Goal: Information Seeking & Learning: Learn about a topic

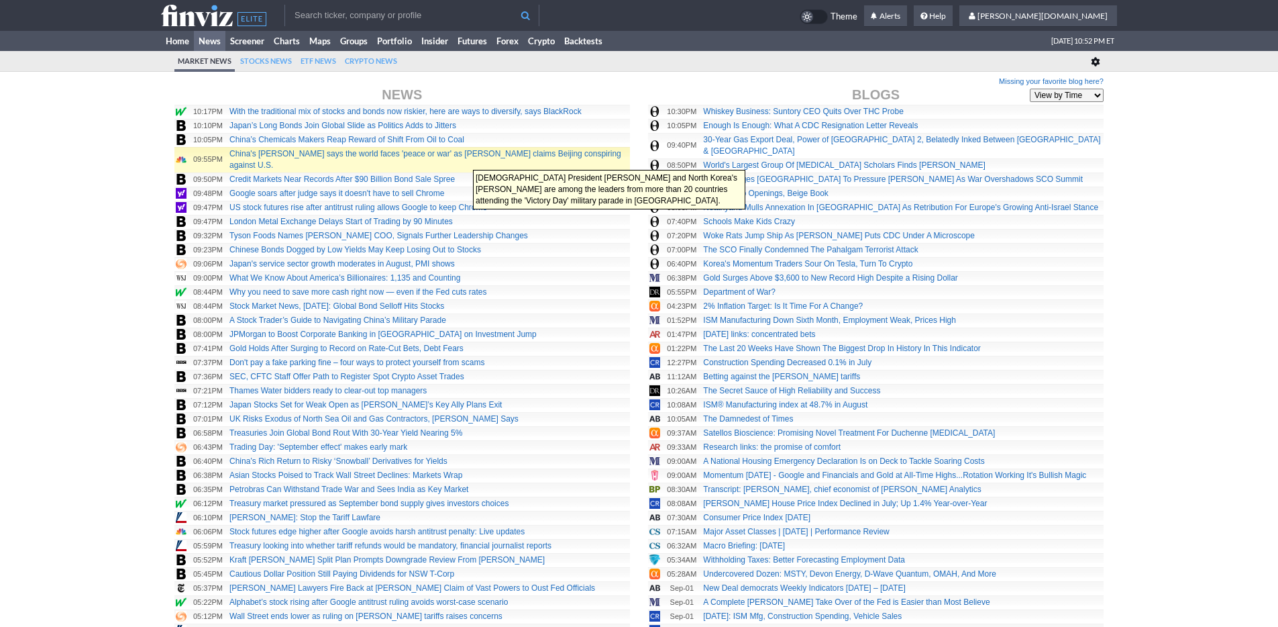
click at [466, 163] on link "China's Xi says the world faces 'peace or war' as Trump claims Beijing conspiri…" at bounding box center [425, 159] width 392 height 21
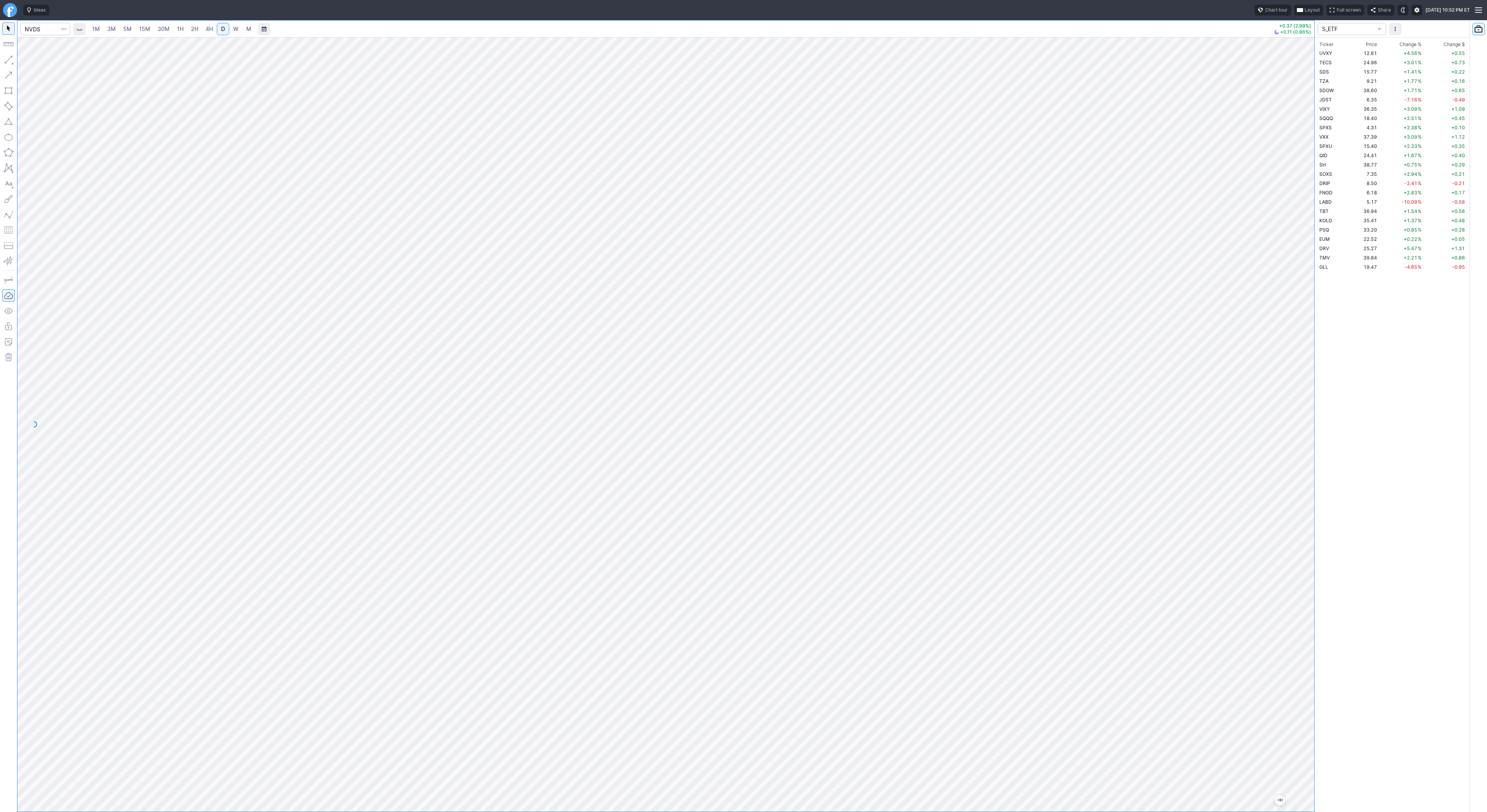
click at [113, 32] on span "3M" at bounding box center [111, 29] width 9 height 8
click at [211, 28] on span "4H" at bounding box center [209, 28] width 8 height 6
click at [218, 29] on link "D" at bounding box center [223, 29] width 12 height 12
click at [40, 27] on input "Search" at bounding box center [46, 29] width 50 height 12
type input "o"
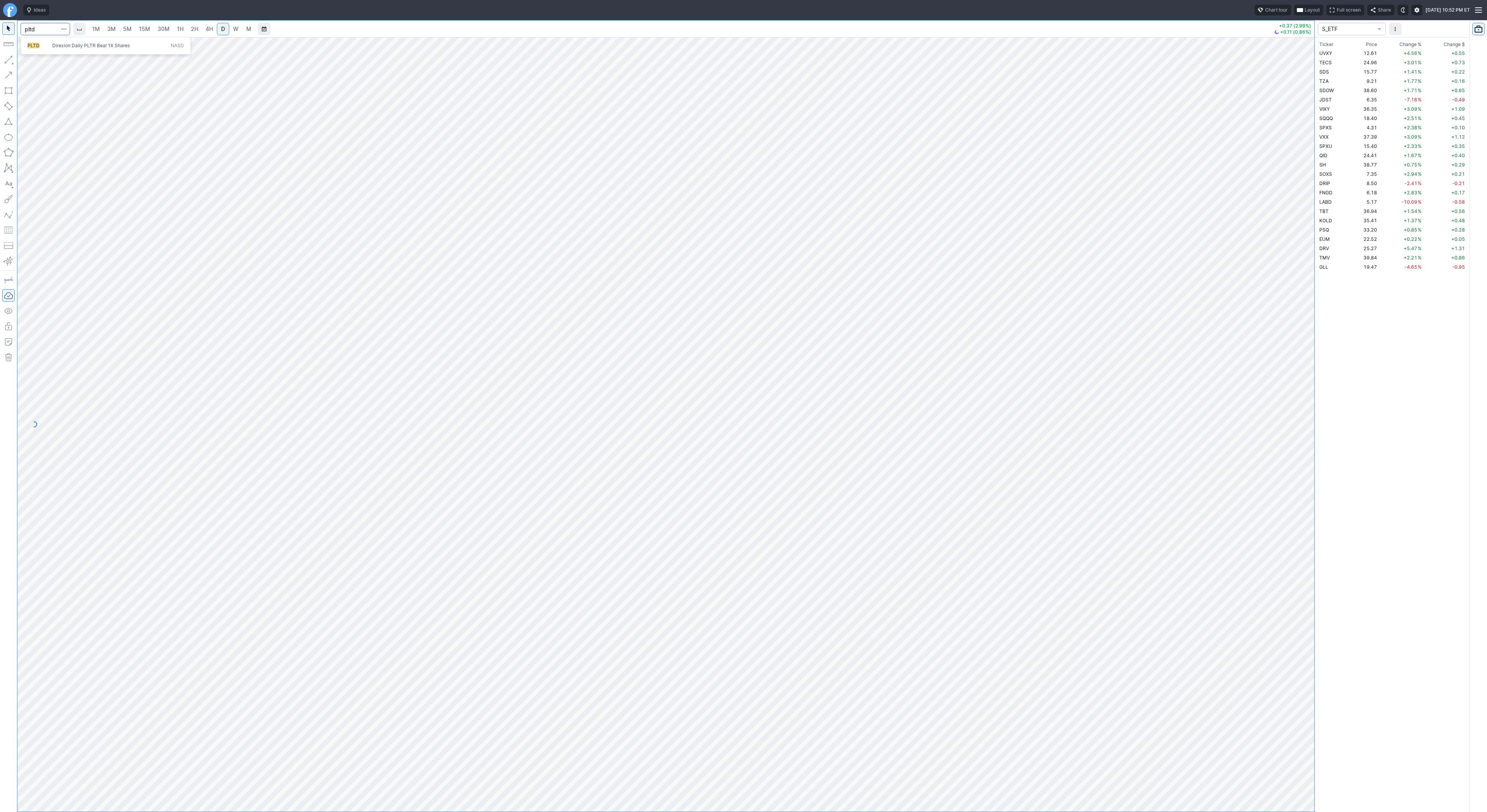
type input "pltd"
click at [178, 31] on span "1H" at bounding box center [180, 28] width 6 height 6
click at [38, 26] on input "Search" at bounding box center [46, 29] width 50 height 12
type input "pltr"
click at [170, 31] on link "30M" at bounding box center [163, 29] width 19 height 12
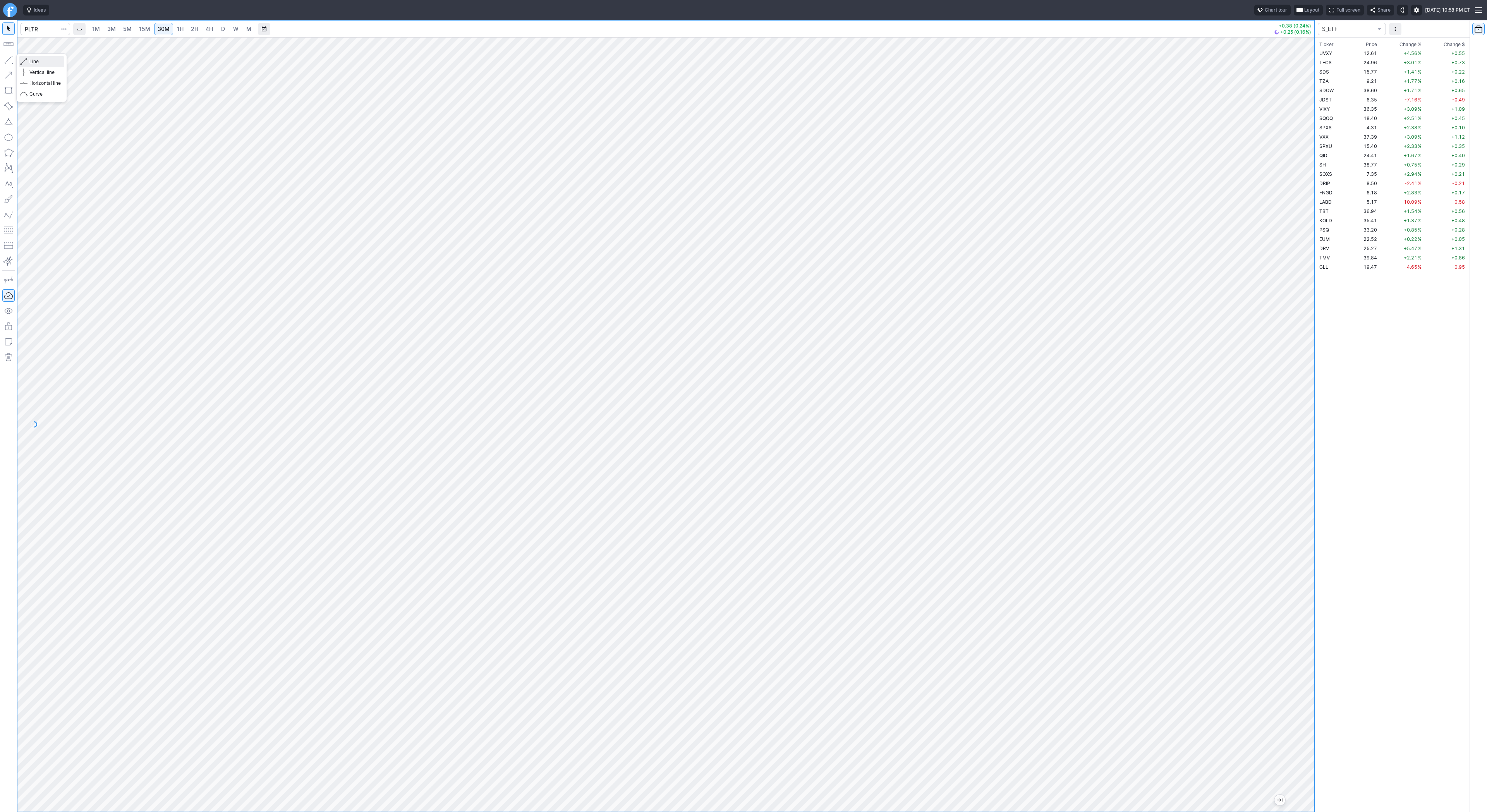
click at [28, 61] on button "Line" at bounding box center [42, 61] width 45 height 11
click at [13, 55] on button "button" at bounding box center [8, 59] width 12 height 12
click at [49, 29] on input "Search" at bounding box center [46, 29] width 50 height 12
type input "kols"
type input "kold"
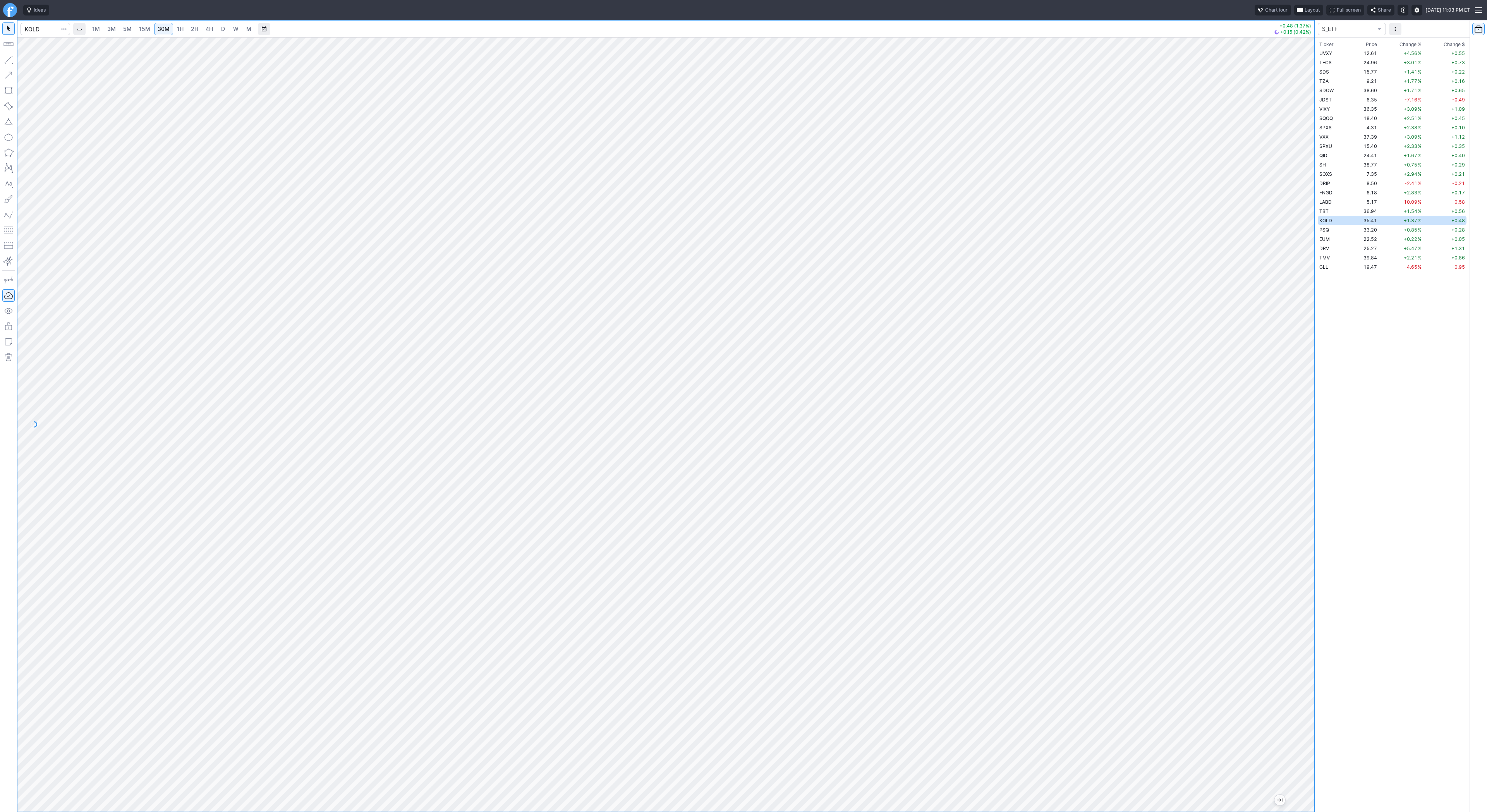
click at [203, 29] on link "4H" at bounding box center [209, 29] width 14 height 12
click at [42, 29] on input "Search" at bounding box center [46, 29] width 50 height 12
type input "boil"
drag, startPoint x: 37, startPoint y: 30, endPoint x: 22, endPoint y: 30, distance: 15.0
click at [22, 30] on input "ng" at bounding box center [46, 29] width 50 height 12
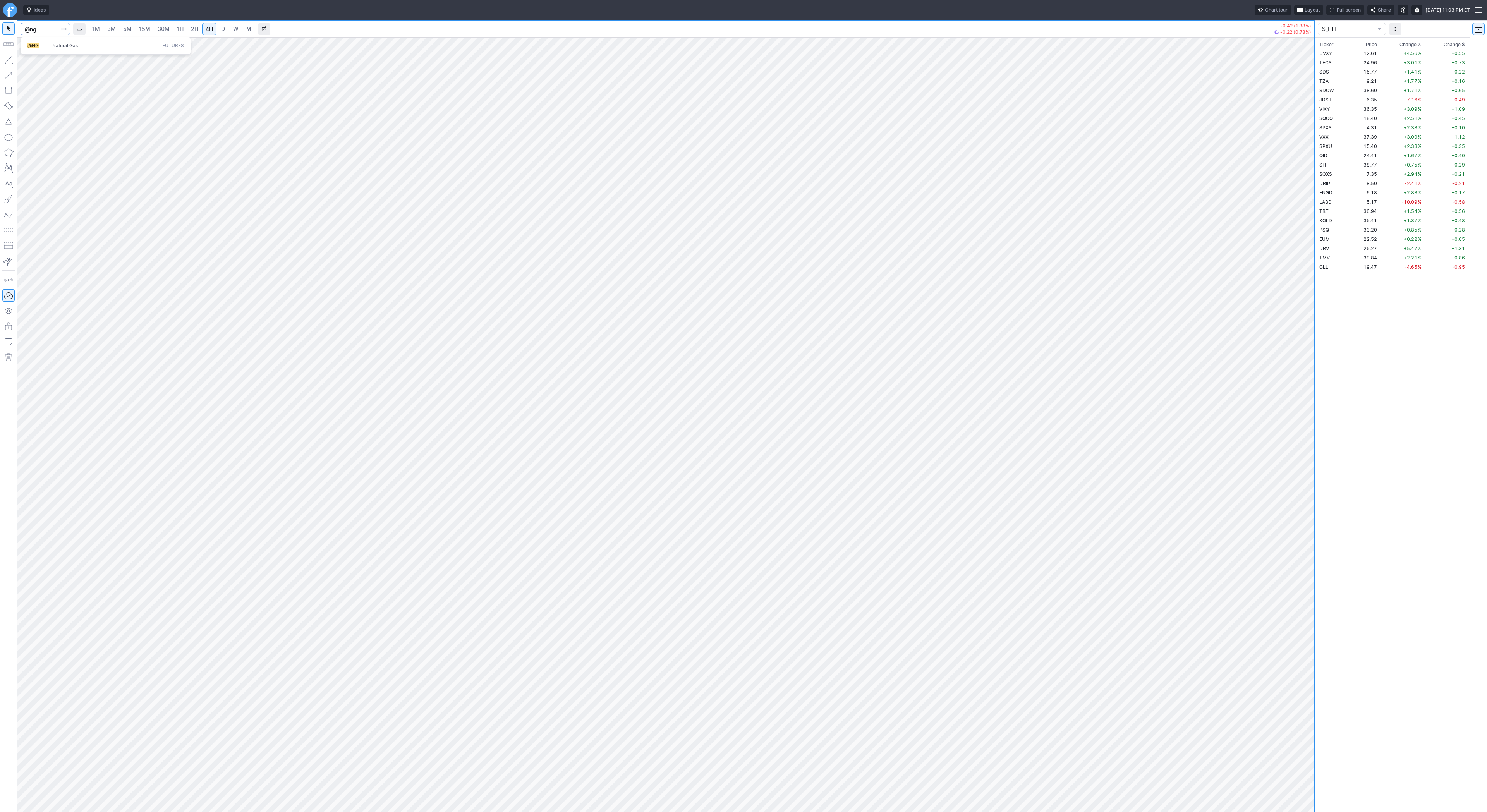
type input "@ng"
click at [48, 46] on span "@NG" at bounding box center [40, 46] width 25 height 6
click at [227, 26] on link "D" at bounding box center [223, 29] width 12 height 12
click at [12, 63] on button "button" at bounding box center [8, 59] width 12 height 12
click at [39, 31] on input "Search" at bounding box center [46, 29] width 50 height 12
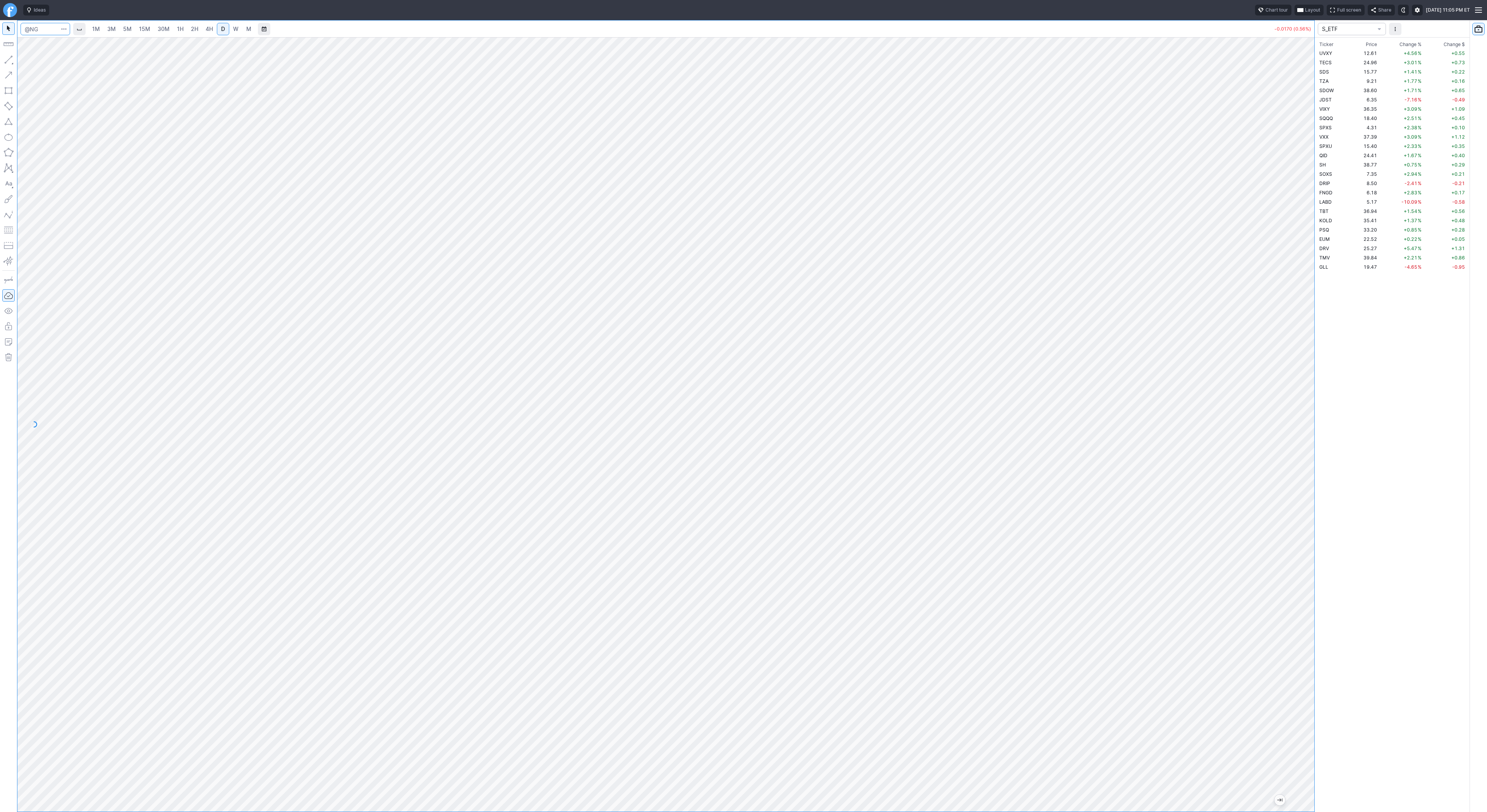
click at [43, 27] on input "Search" at bounding box center [46, 29] width 50 height 12
type input "labu"
click at [30, 29] on input "Search" at bounding box center [46, 29] width 50 height 12
type input "labd"
click at [25, 59] on span "button" at bounding box center [25, 61] width 5 height 11
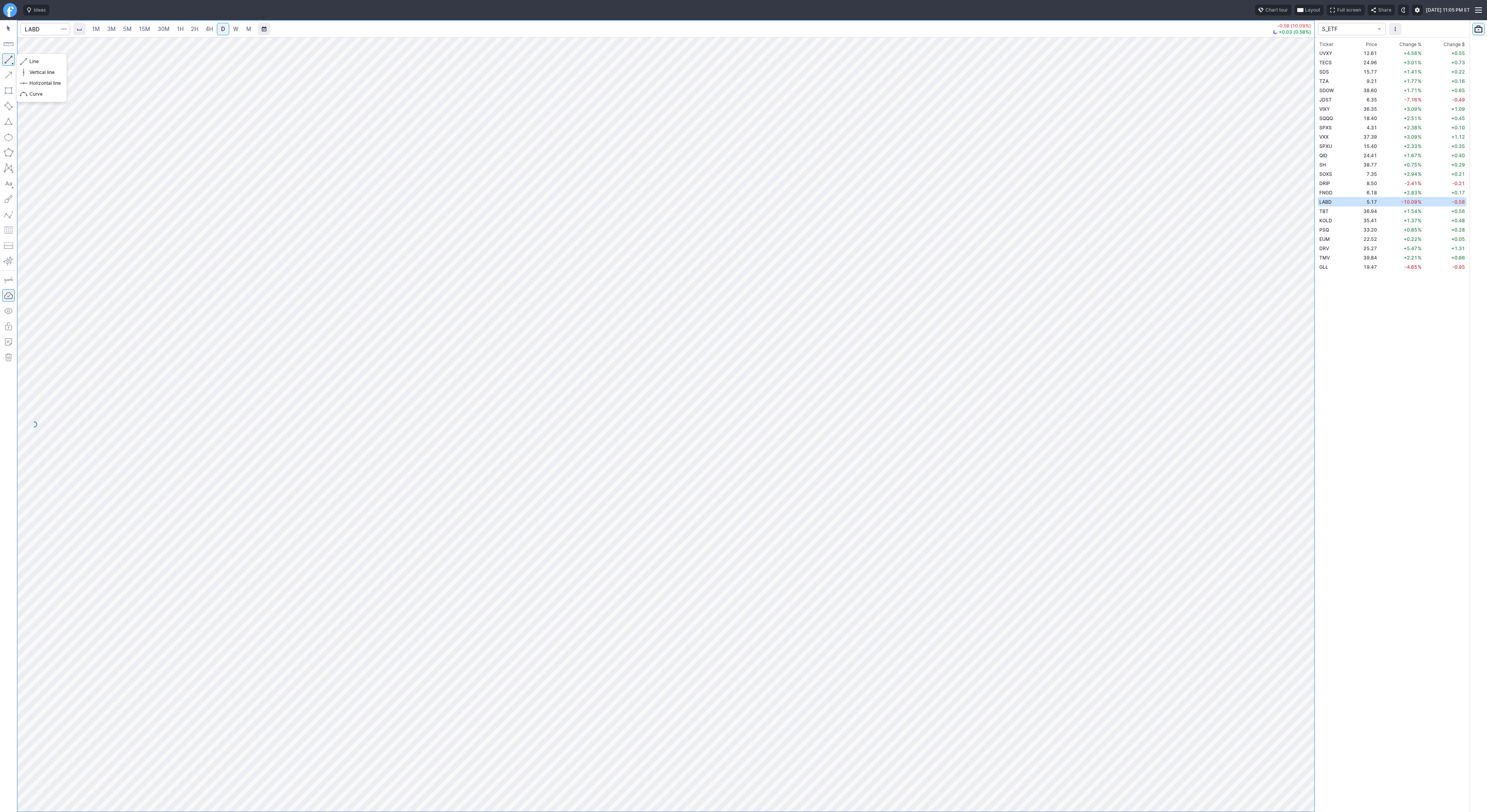
drag, startPoint x: 7, startPoint y: 57, endPoint x: 23, endPoint y: 83, distance: 30.5
click at [6, 57] on button "button" at bounding box center [8, 59] width 12 height 12
click at [11, 58] on button "button" at bounding box center [8, 59] width 12 height 12
drag, startPoint x: 6, startPoint y: 58, endPoint x: 25, endPoint y: 75, distance: 25.5
click at [6, 59] on button "button" at bounding box center [8, 59] width 12 height 12
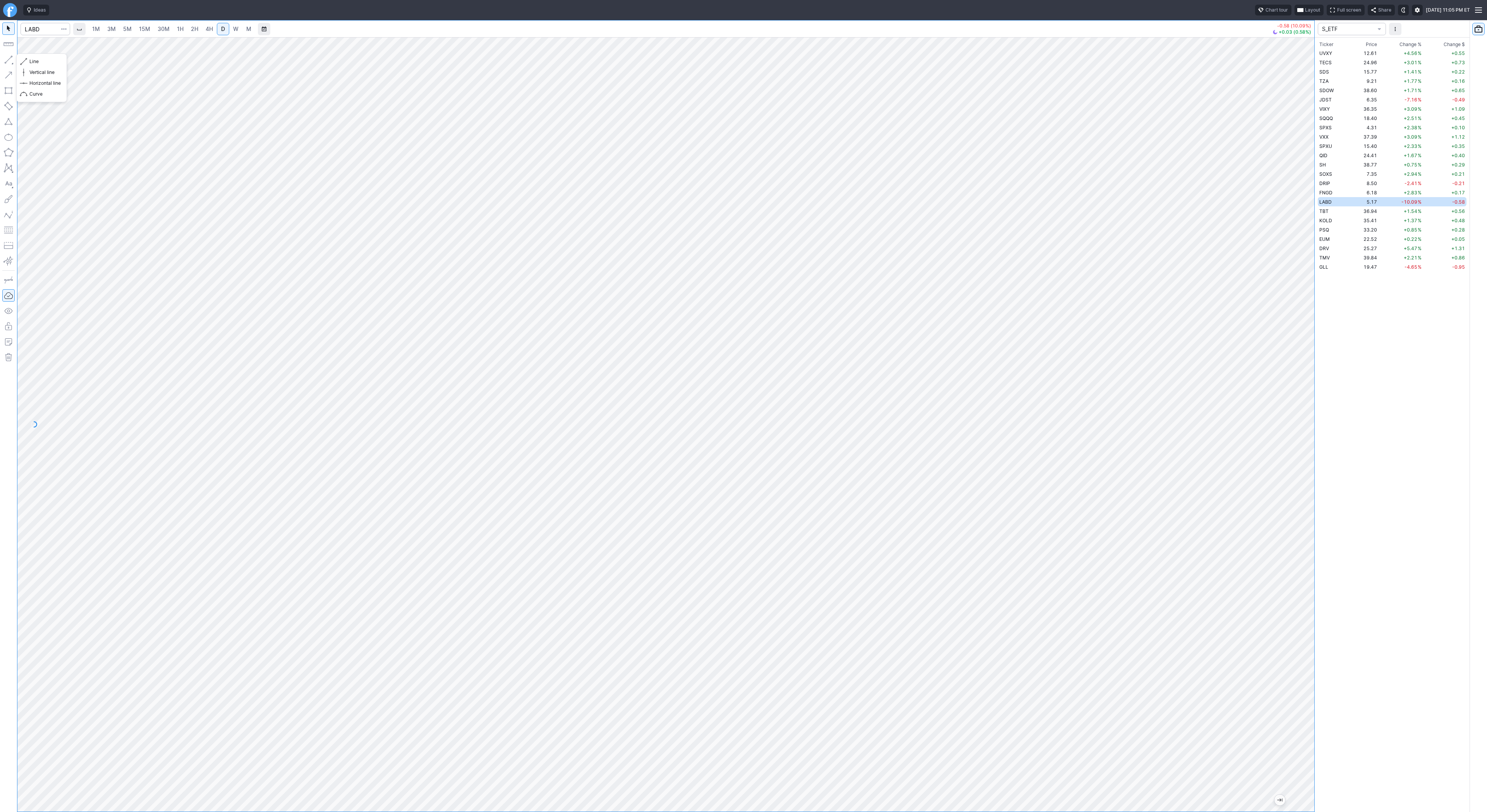
click at [9, 57] on button "button" at bounding box center [8, 59] width 12 height 12
click at [8, 55] on button "button" at bounding box center [8, 59] width 12 height 12
click at [10, 61] on button "button" at bounding box center [8, 59] width 12 height 12
click at [11, 58] on button "button" at bounding box center [8, 59] width 12 height 12
click at [9, 59] on button "button" at bounding box center [8, 59] width 12 height 12
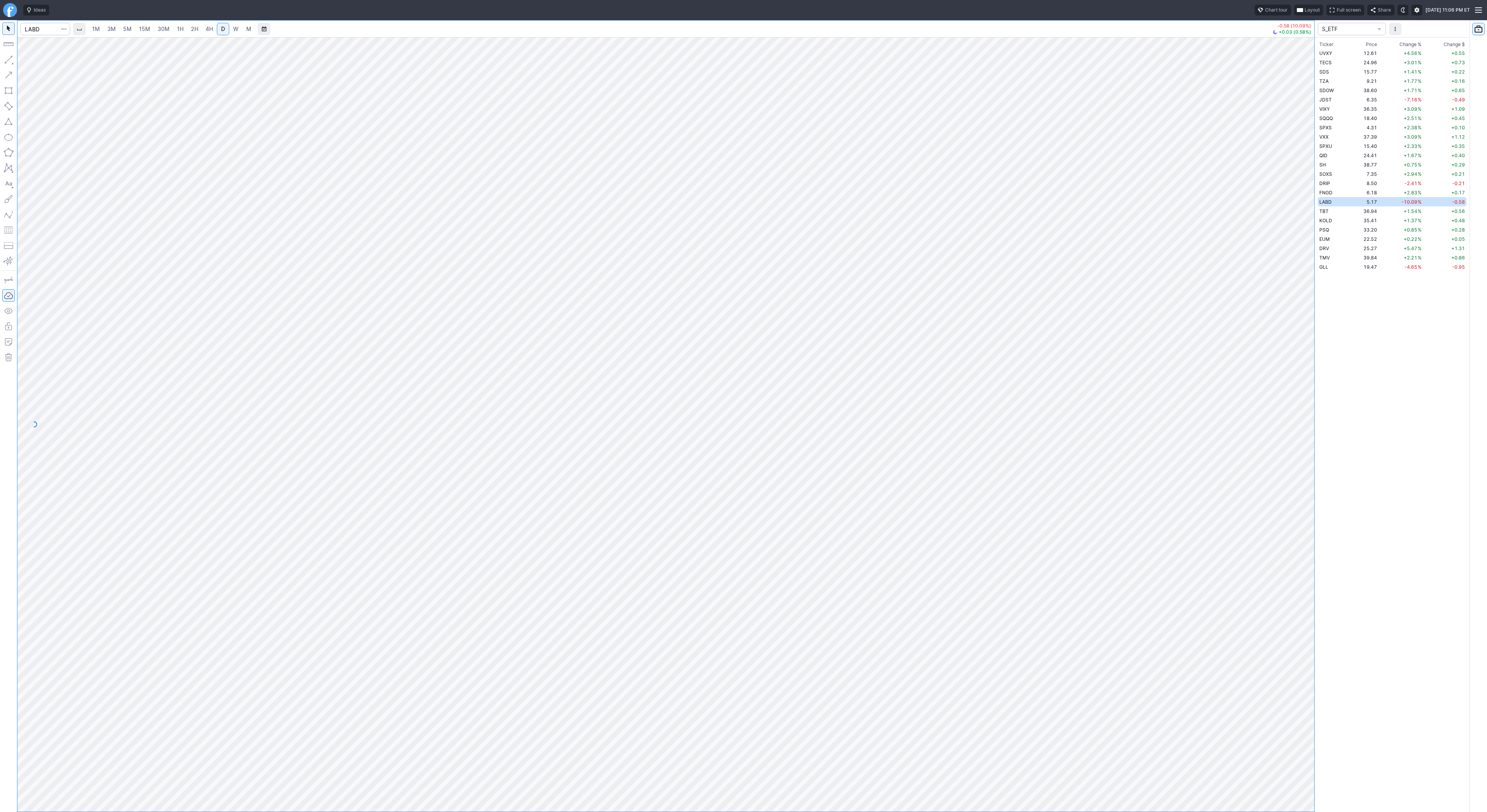
click at [9, 62] on button "button" at bounding box center [8, 59] width 12 height 12
click at [9, 59] on button "button" at bounding box center [8, 59] width 12 height 12
drag, startPoint x: 5, startPoint y: 56, endPoint x: 11, endPoint y: 76, distance: 20.9
click at [5, 59] on button "button" at bounding box center [8, 59] width 12 height 12
click at [9, 58] on button "button" at bounding box center [8, 59] width 12 height 12
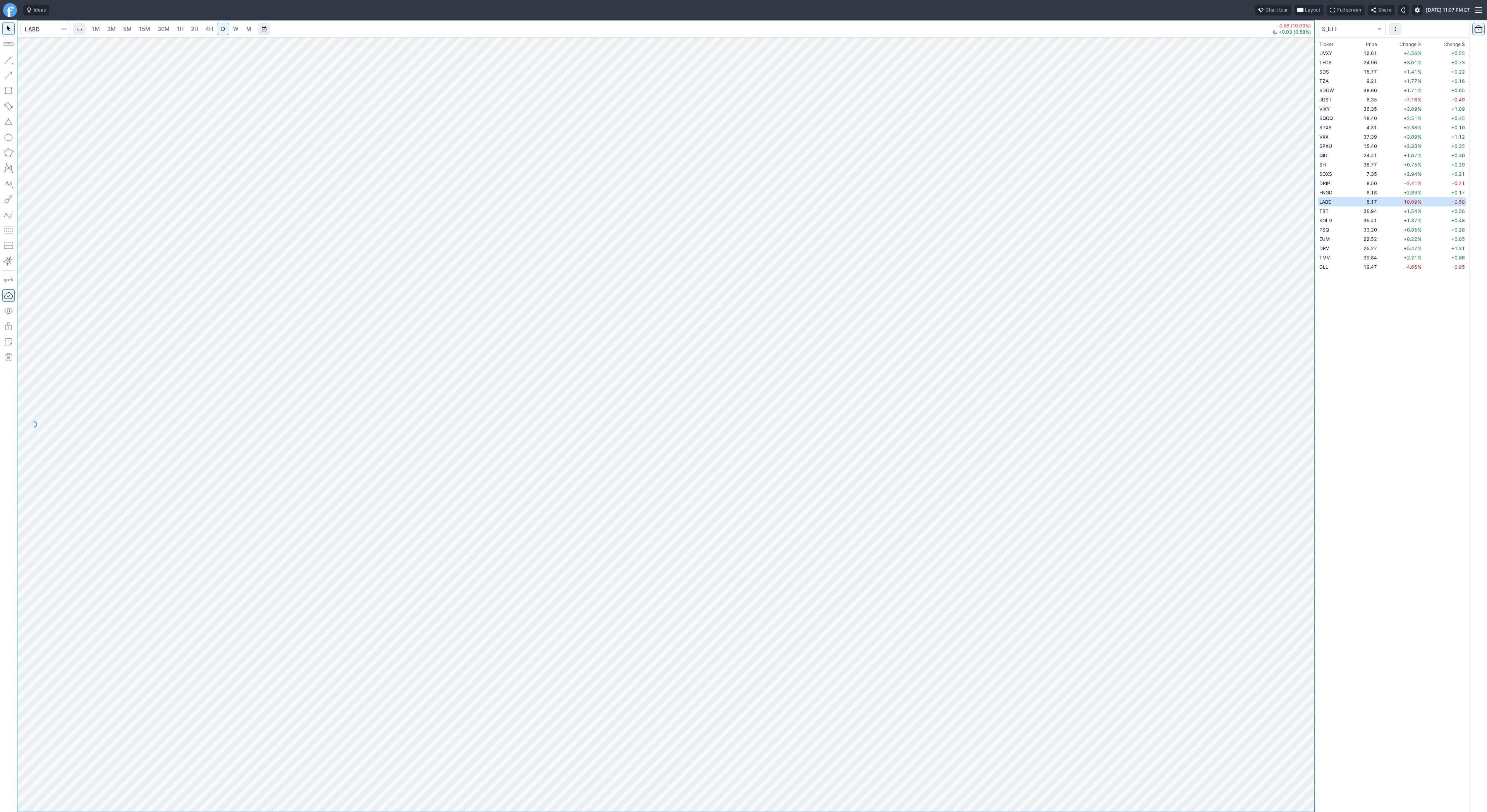
drag, startPoint x: 10, startPoint y: 62, endPoint x: 14, endPoint y: 76, distance: 14.6
click at [10, 63] on button "button" at bounding box center [8, 59] width 12 height 12
drag, startPoint x: 9, startPoint y: 57, endPoint x: 12, endPoint y: 70, distance: 13.3
click at [9, 59] on button "button" at bounding box center [8, 59] width 12 height 12
click at [14, 61] on button "button" at bounding box center [8, 59] width 12 height 12
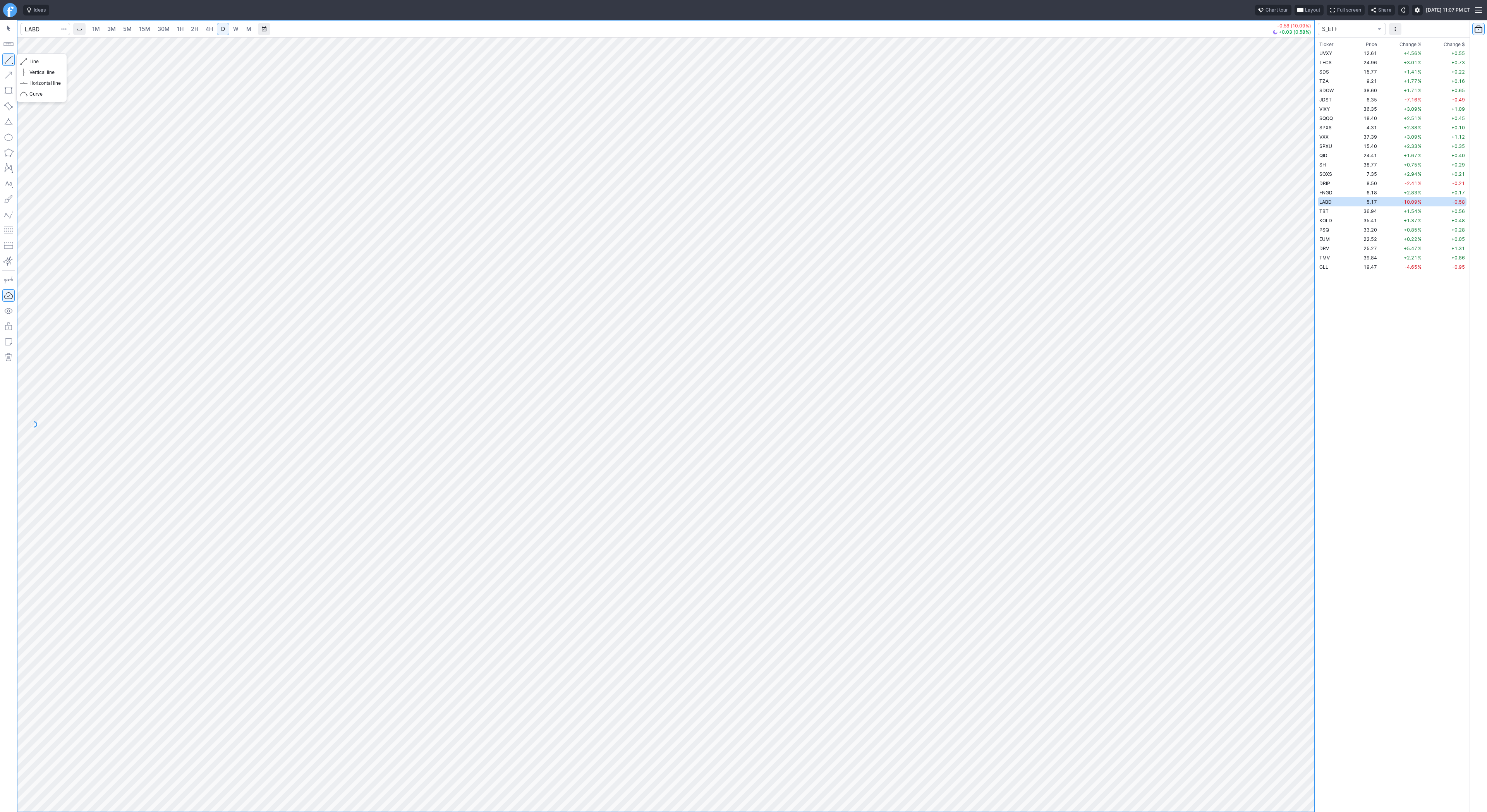
click at [9, 58] on button "button" at bounding box center [8, 59] width 12 height 12
drag, startPoint x: 9, startPoint y: 61, endPoint x: 14, endPoint y: 129, distance: 68.2
click at [8, 62] on button "button" at bounding box center [8, 59] width 12 height 12
drag, startPoint x: 10, startPoint y: 57, endPoint x: 17, endPoint y: 99, distance: 42.6
click at [10, 60] on button "button" at bounding box center [8, 59] width 12 height 12
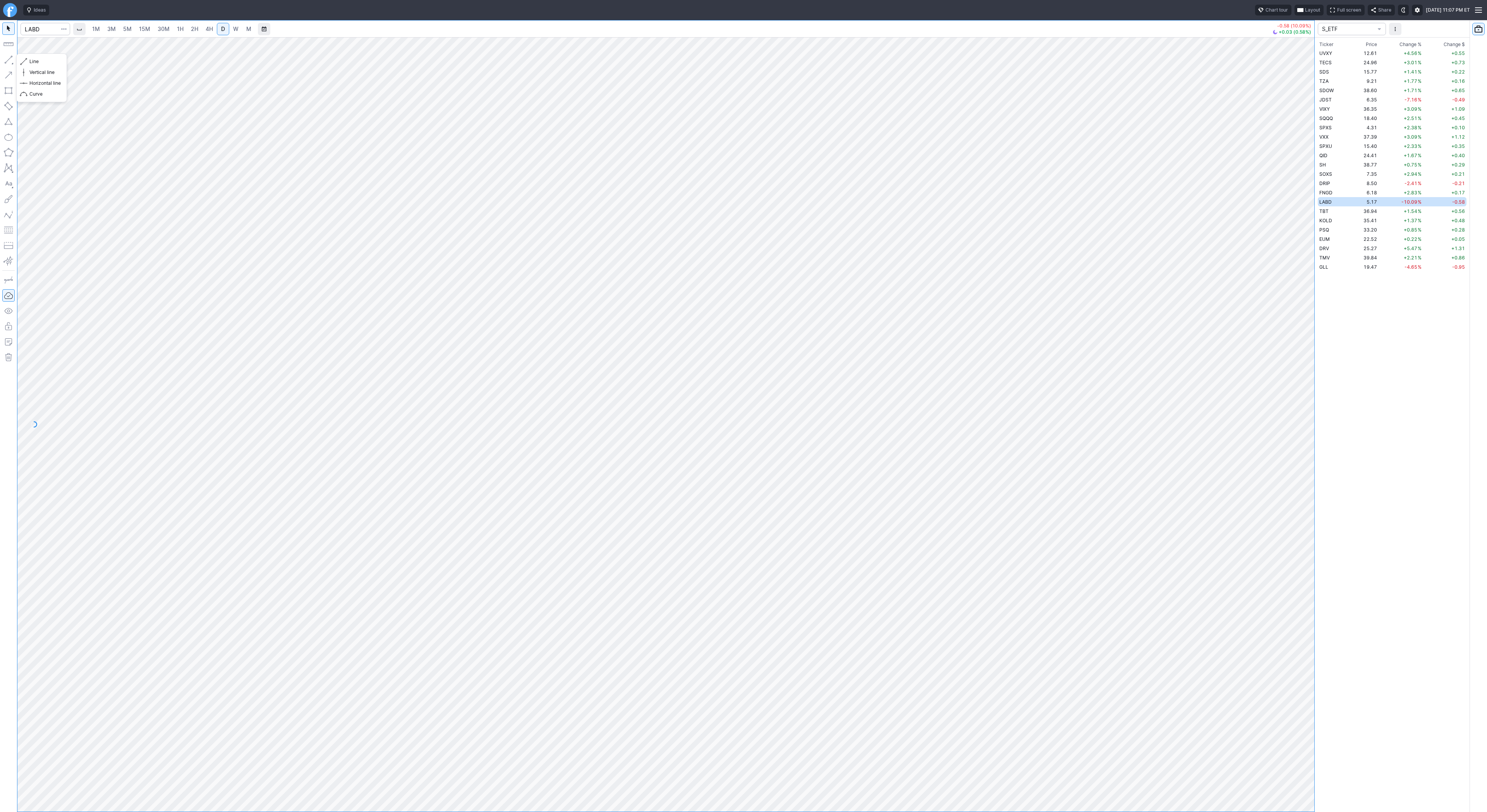
click at [10, 61] on button "button" at bounding box center [8, 59] width 12 height 12
drag, startPoint x: 9, startPoint y: 59, endPoint x: 13, endPoint y: 72, distance: 13.6
click at [10, 62] on button "button" at bounding box center [8, 59] width 12 height 12
click at [8, 59] on button "button" at bounding box center [8, 59] width 12 height 12
click at [6, 57] on button "button" at bounding box center [8, 59] width 12 height 12
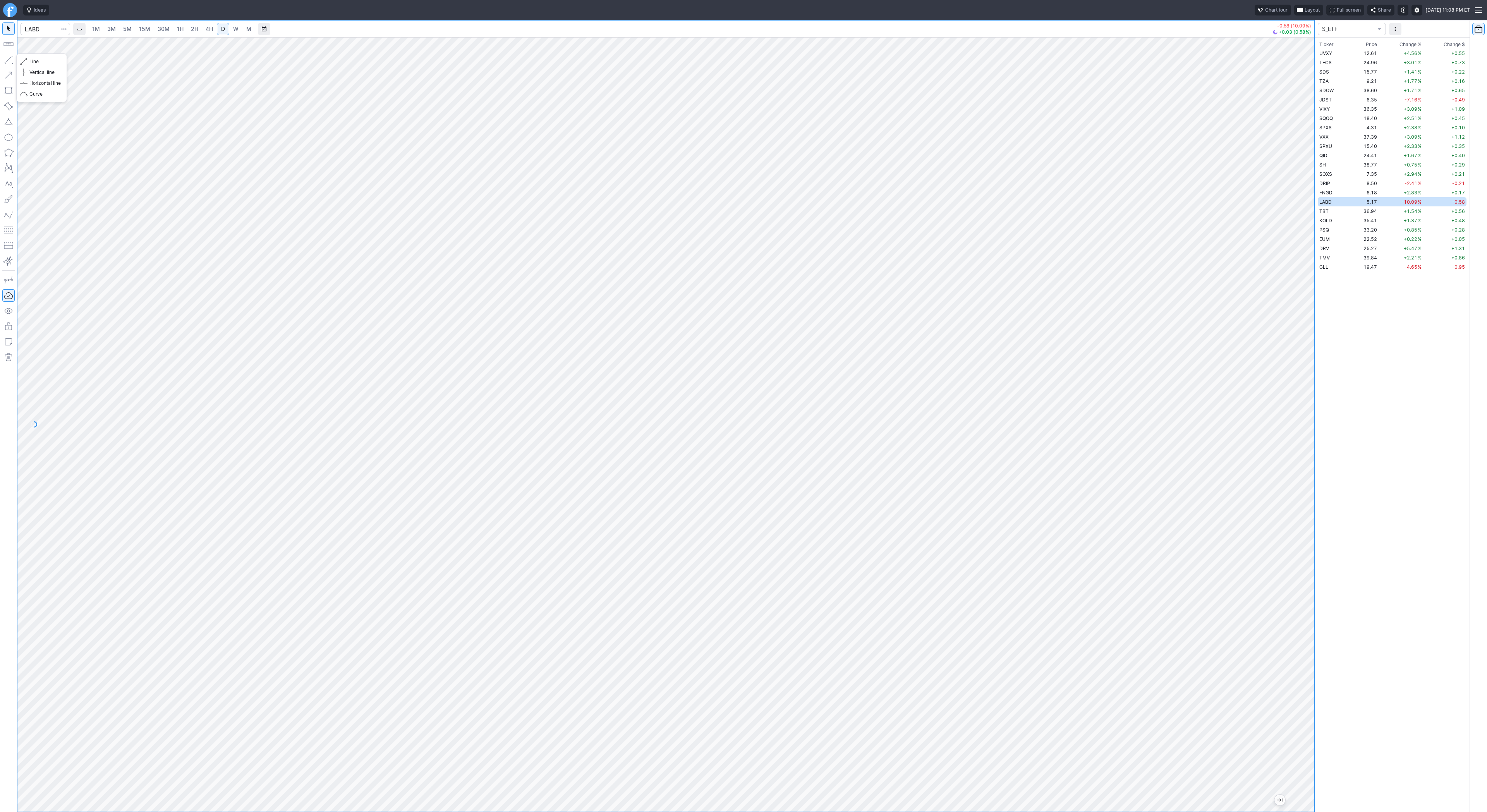
click at [6, 58] on button "button" at bounding box center [8, 59] width 12 height 12
drag, startPoint x: 10, startPoint y: 58, endPoint x: 13, endPoint y: 83, distance: 25.2
click at [10, 59] on button "button" at bounding box center [8, 59] width 12 height 12
click at [13, 58] on button "button" at bounding box center [8, 59] width 12 height 12
drag, startPoint x: 11, startPoint y: 58, endPoint x: 39, endPoint y: 100, distance: 50.5
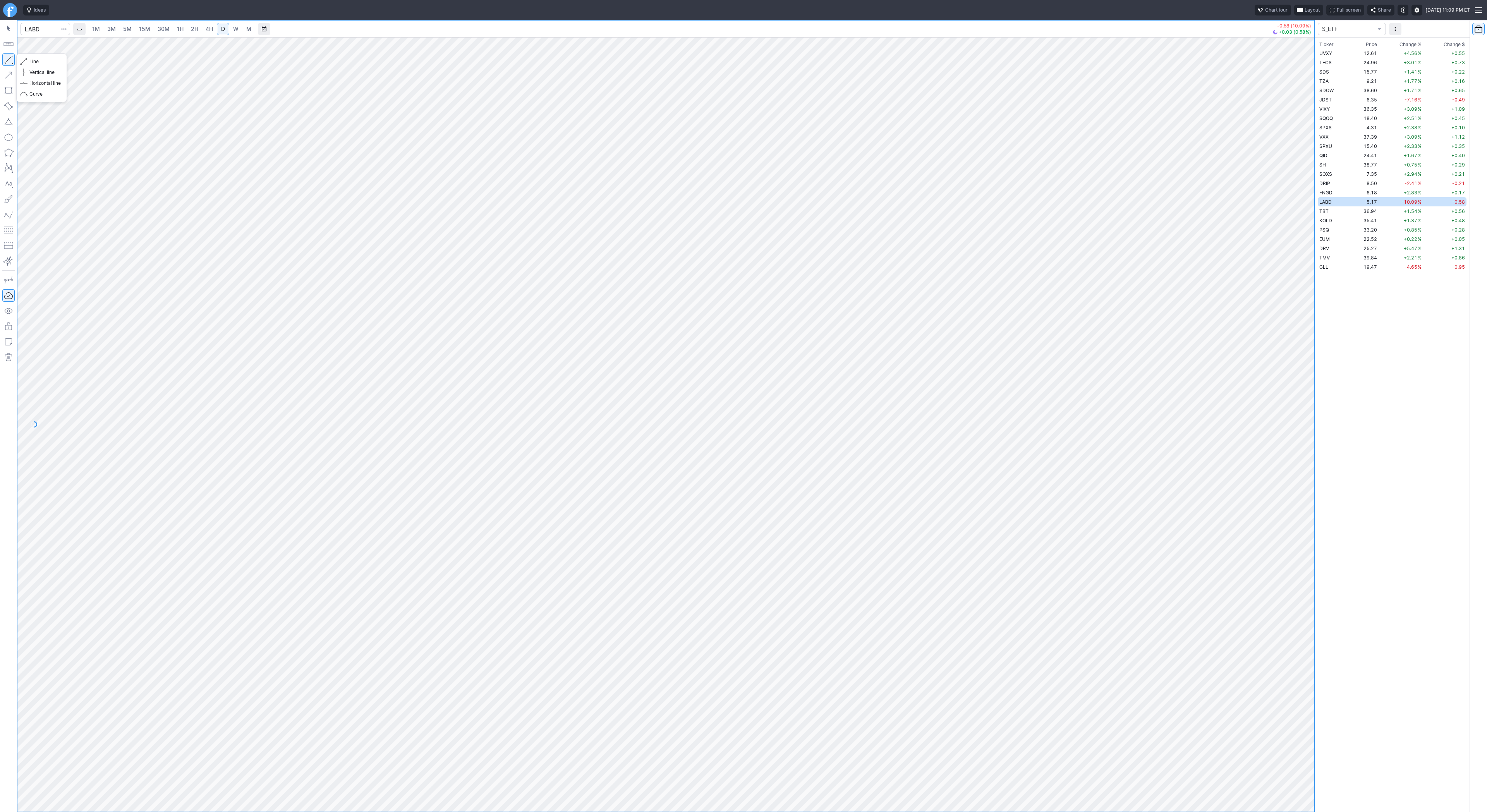
click at [11, 58] on button "button" at bounding box center [8, 59] width 12 height 12
click at [9, 55] on button "button" at bounding box center [8, 59] width 12 height 12
click at [9, 60] on button "button" at bounding box center [8, 59] width 12 height 12
click at [208, 30] on span "4H" at bounding box center [209, 28] width 8 height 6
drag, startPoint x: 1304, startPoint y: 512, endPoint x: 1308, endPoint y: 611, distance: 99.1
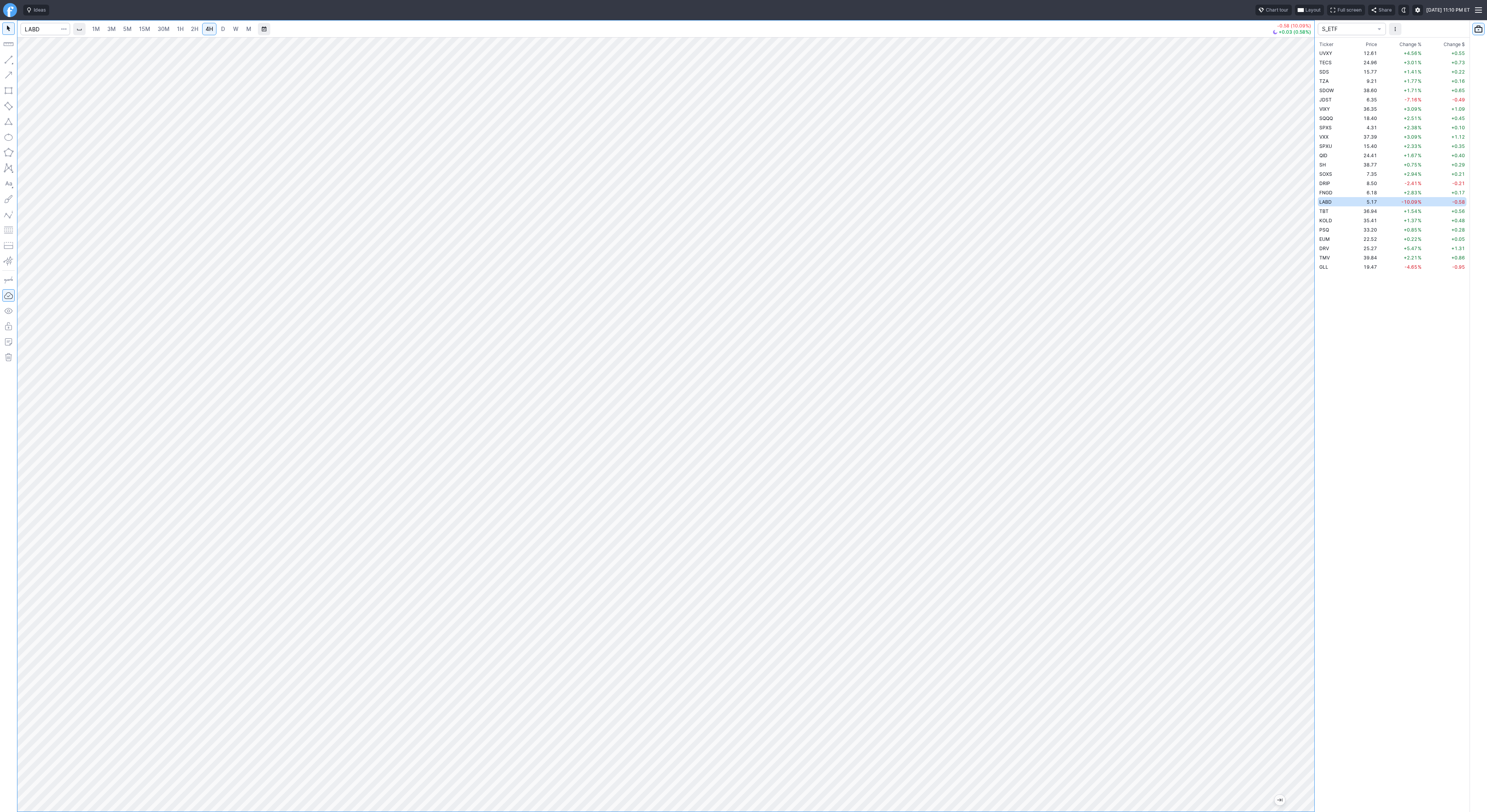
click at [1310, 618] on div at bounding box center [1306, 422] width 16 height 755
click at [32, 62] on span "Line" at bounding box center [45, 61] width 31 height 8
click at [222, 28] on span "D" at bounding box center [223, 28] width 4 height 6
click at [40, 26] on input "Search" at bounding box center [46, 29] width 50 height 12
type input "tsls"
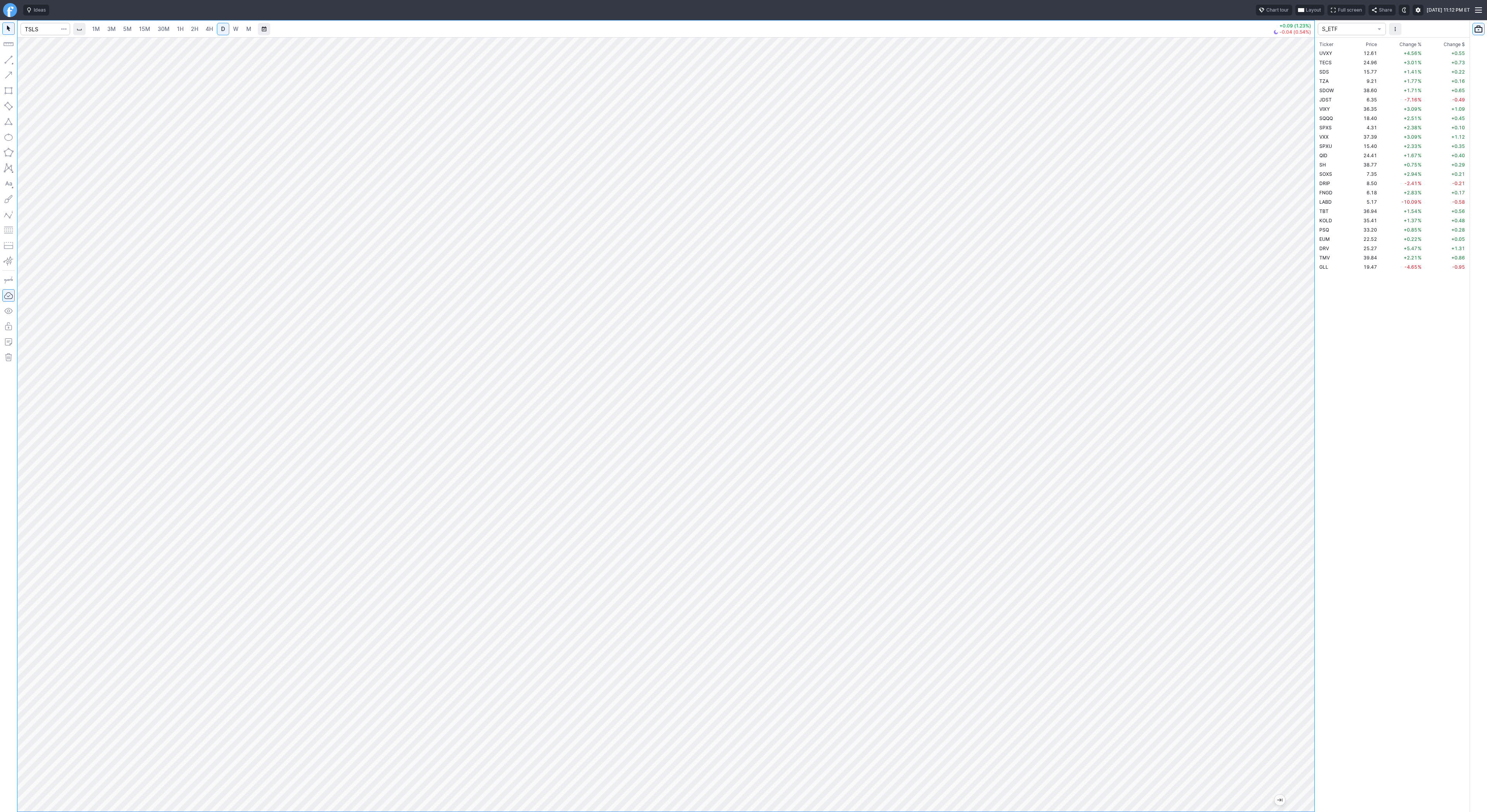
click at [9, 61] on button "button" at bounding box center [8, 59] width 12 height 12
click at [10, 60] on button "button" at bounding box center [8, 59] width 12 height 12
click at [9, 57] on button "button" at bounding box center [8, 59] width 12 height 12
click at [9, 58] on button "button" at bounding box center [8, 59] width 12 height 12
click at [38, 62] on span "Line" at bounding box center [45, 61] width 31 height 8
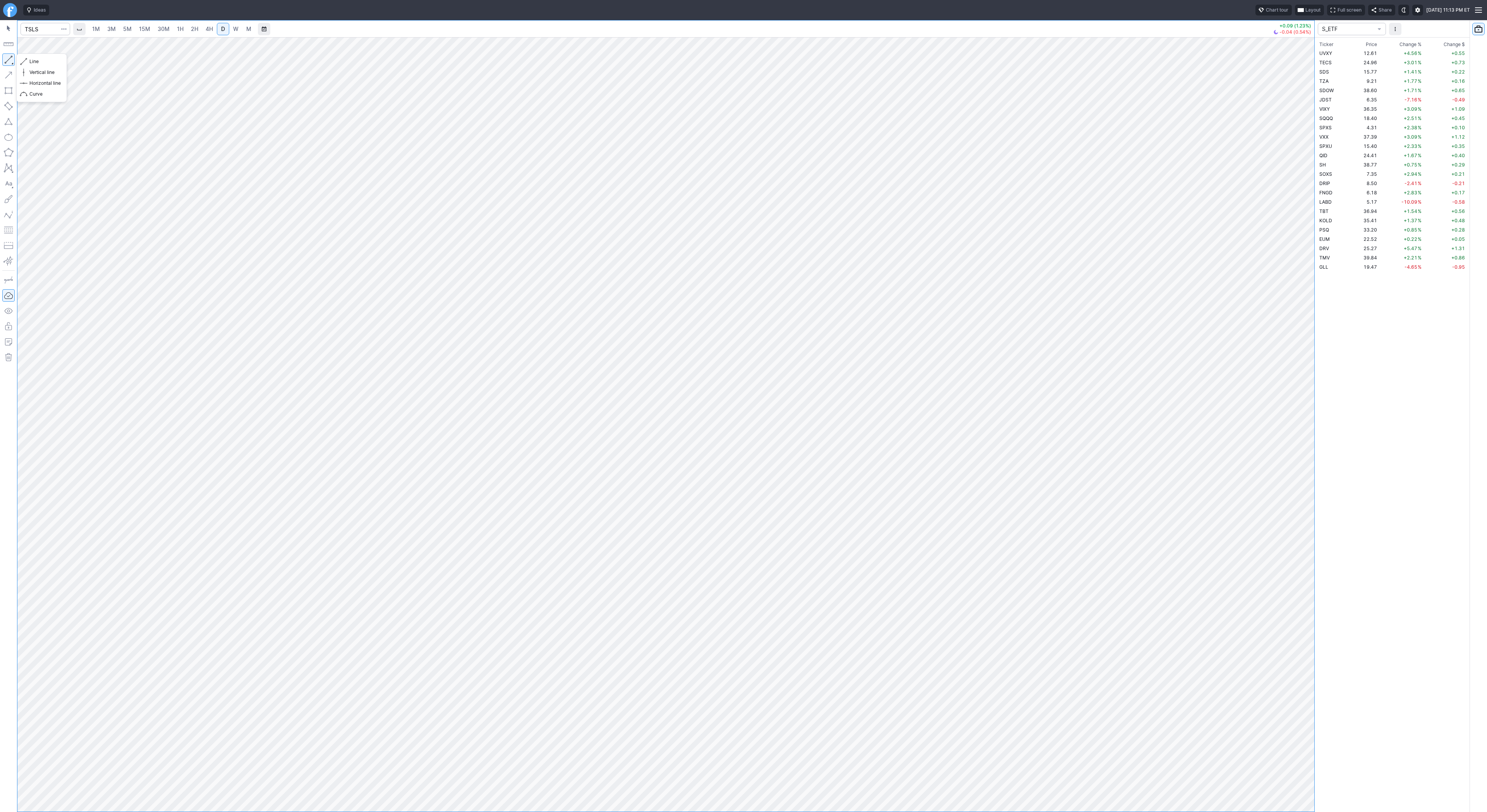
click at [9, 61] on button "button" at bounding box center [8, 59] width 12 height 12
click at [1486, 374] on div "1M 3M 5M 15M 30M 1H 2H 4H D W M +0.09 (1.23%) -0.04 (0.54%) S_ETF Ticker Price …" at bounding box center [744, 416] width 1487 height 792
click at [10, 57] on button "button" at bounding box center [8, 59] width 12 height 12
click at [44, 26] on input "Search" at bounding box center [46, 29] width 50 height 12
type input "coin"
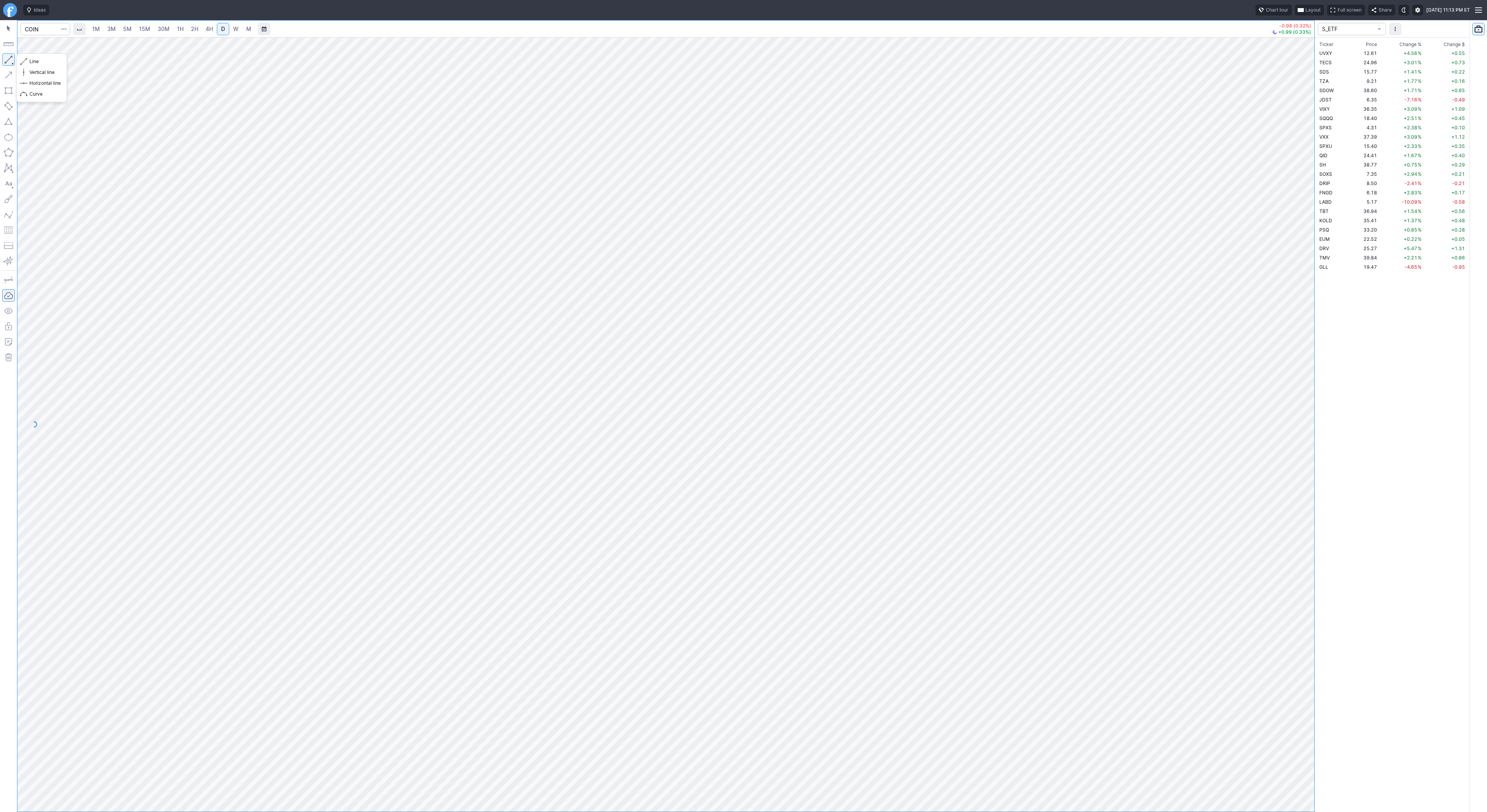
click at [4, 59] on button "button" at bounding box center [8, 59] width 12 height 12
click at [4, 61] on button "button" at bounding box center [8, 59] width 12 height 12
click at [8, 59] on button "button" at bounding box center [8, 59] width 12 height 12
drag, startPoint x: 28, startPoint y: 59, endPoint x: 41, endPoint y: 79, distance: 23.9
click at [28, 59] on button "Line" at bounding box center [42, 61] width 45 height 11
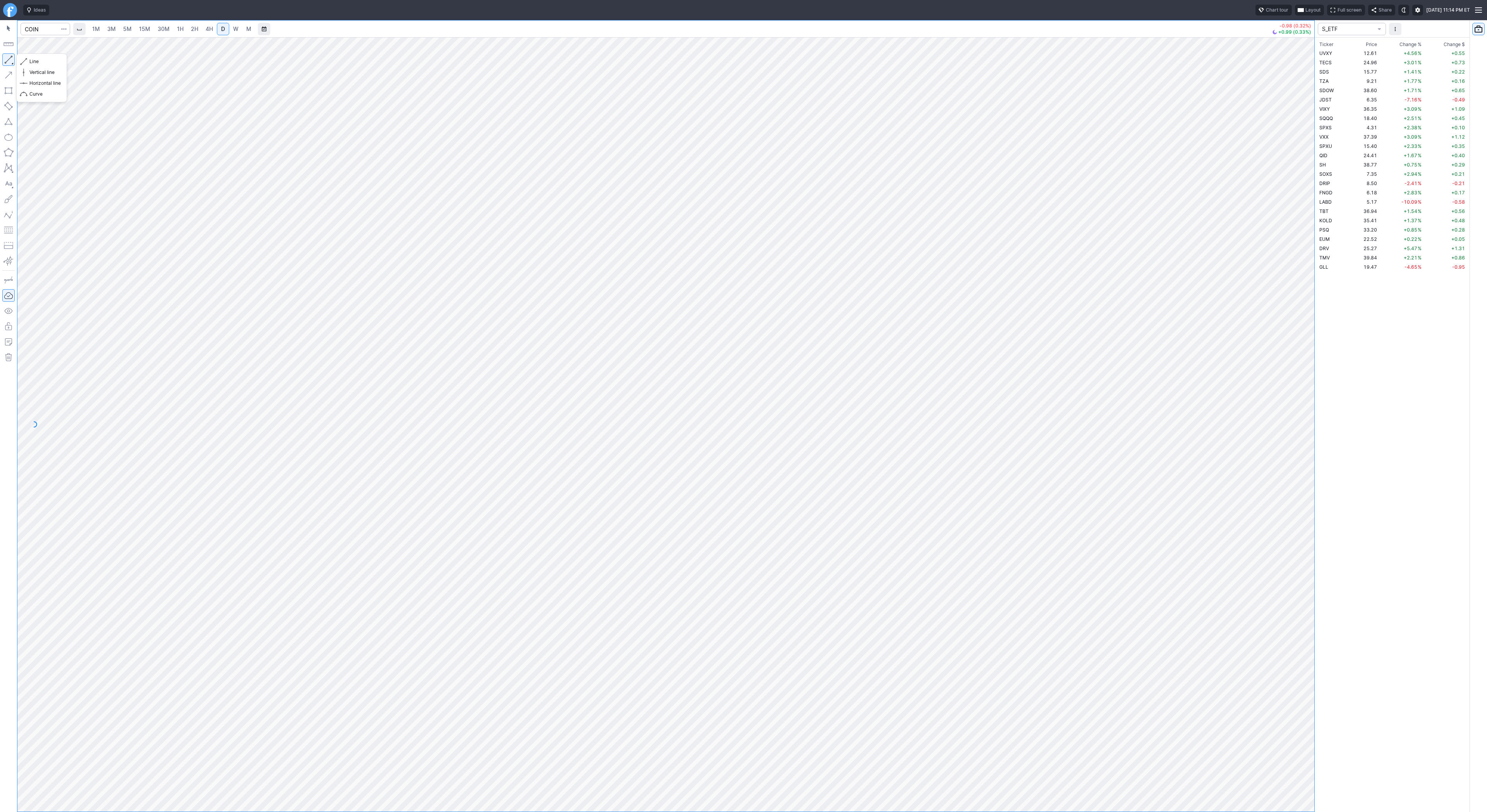
click at [10, 65] on button "button" at bounding box center [8, 59] width 12 height 12
click at [10, 57] on button "button" at bounding box center [8, 59] width 12 height 12
click at [12, 54] on button "button" at bounding box center [8, 59] width 12 height 12
click at [6, 58] on button "button" at bounding box center [8, 59] width 12 height 12
click at [6, 58] on button "button" at bounding box center [8, 59] width 12 height 12
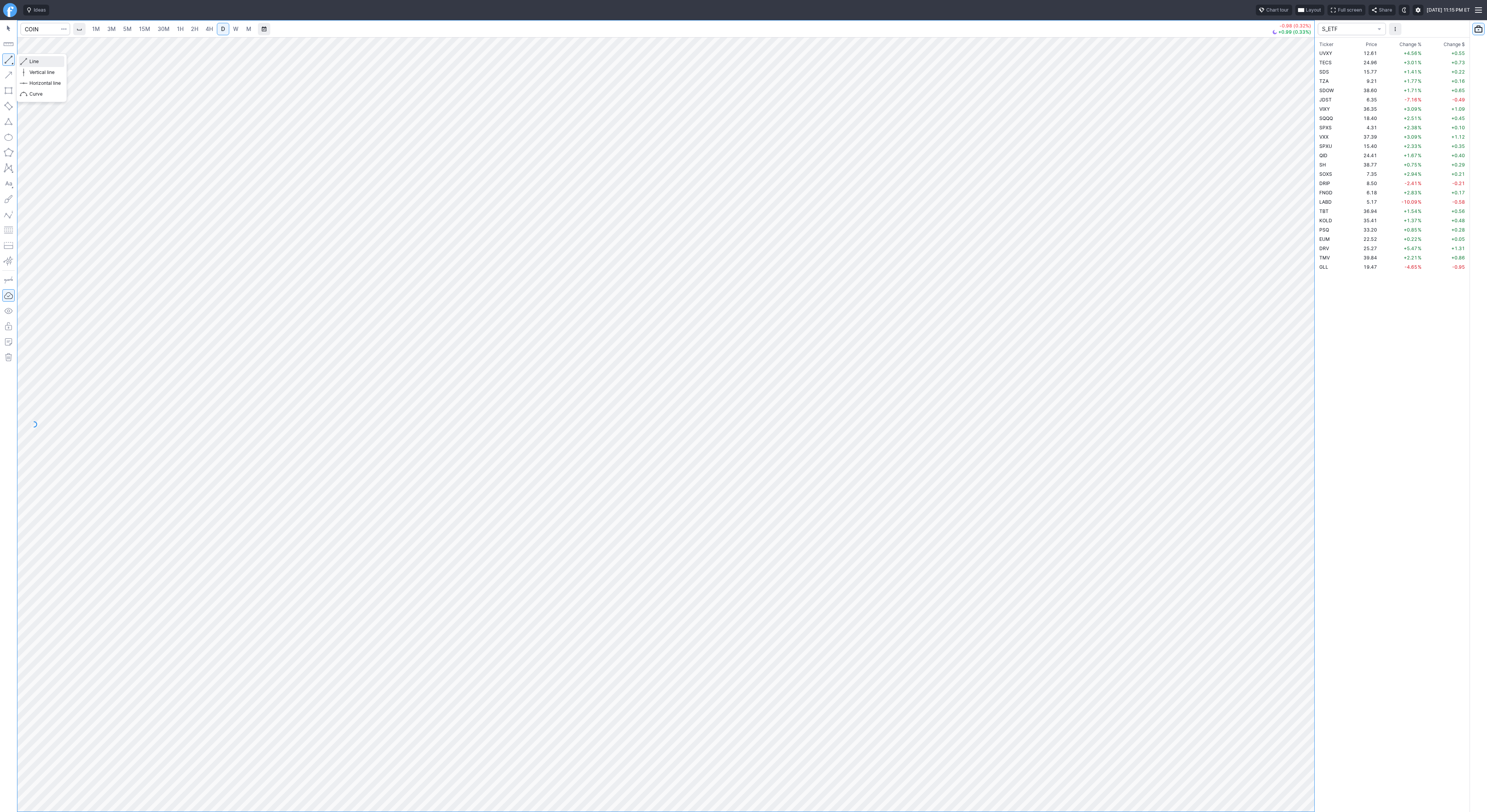
click at [55, 62] on span "Line" at bounding box center [45, 61] width 31 height 8
click at [35, 29] on input "Search" at bounding box center [46, 29] width 50 height 12
type input "@nq"
click at [113, 43] on span "Nasdaq 100" at bounding box center [106, 46] width 110 height 6
click at [128, 28] on span "5M" at bounding box center [127, 28] width 9 height 6
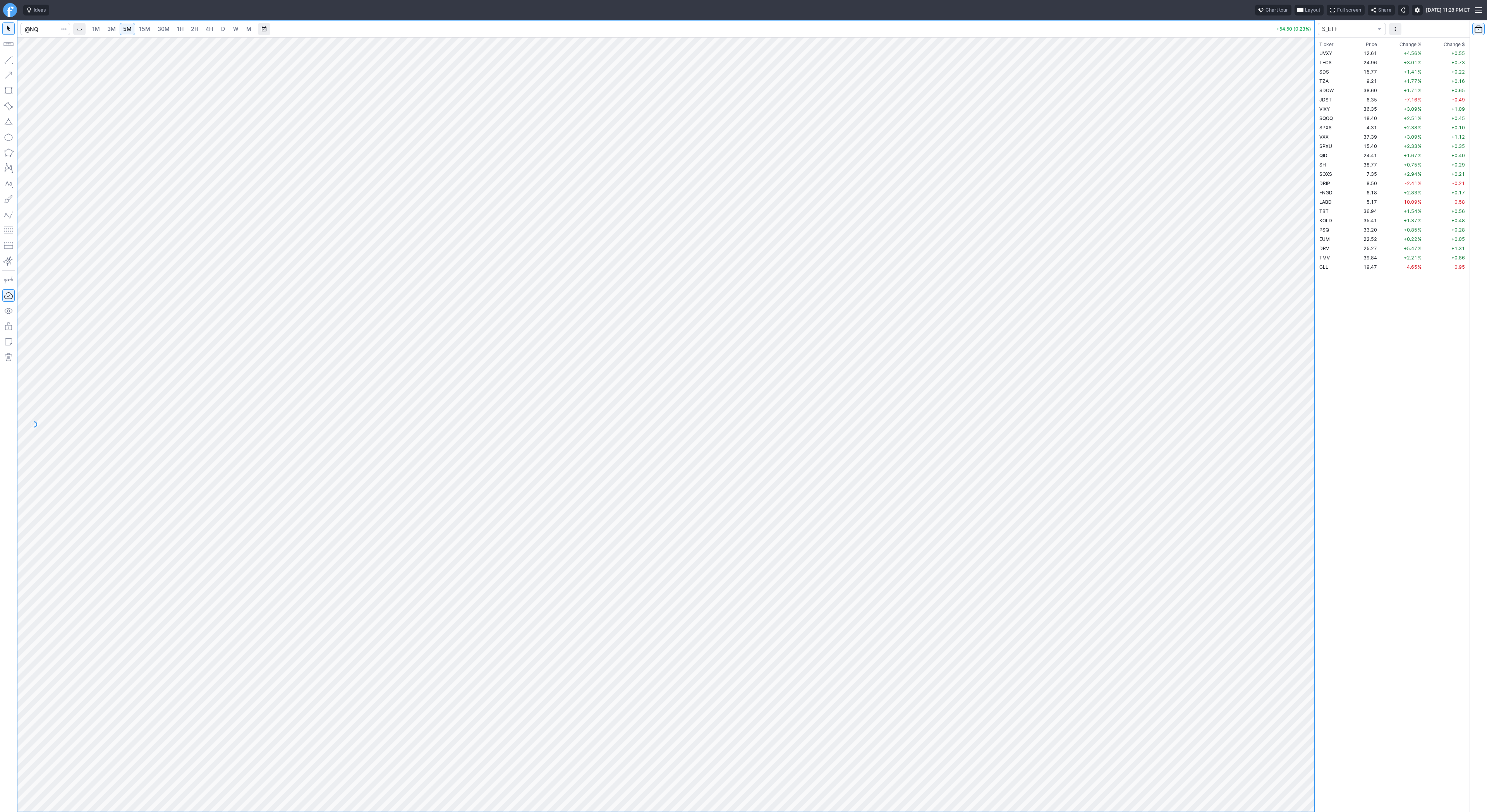
click at [159, 30] on span "30M" at bounding box center [163, 28] width 12 height 6
click at [180, 33] on link "1H" at bounding box center [180, 29] width 13 height 12
click at [202, 32] on link "4H" at bounding box center [209, 29] width 14 height 12
click at [6, 61] on button "button" at bounding box center [8, 59] width 12 height 12
click at [24, 59] on span "button" at bounding box center [25, 61] width 5 height 11
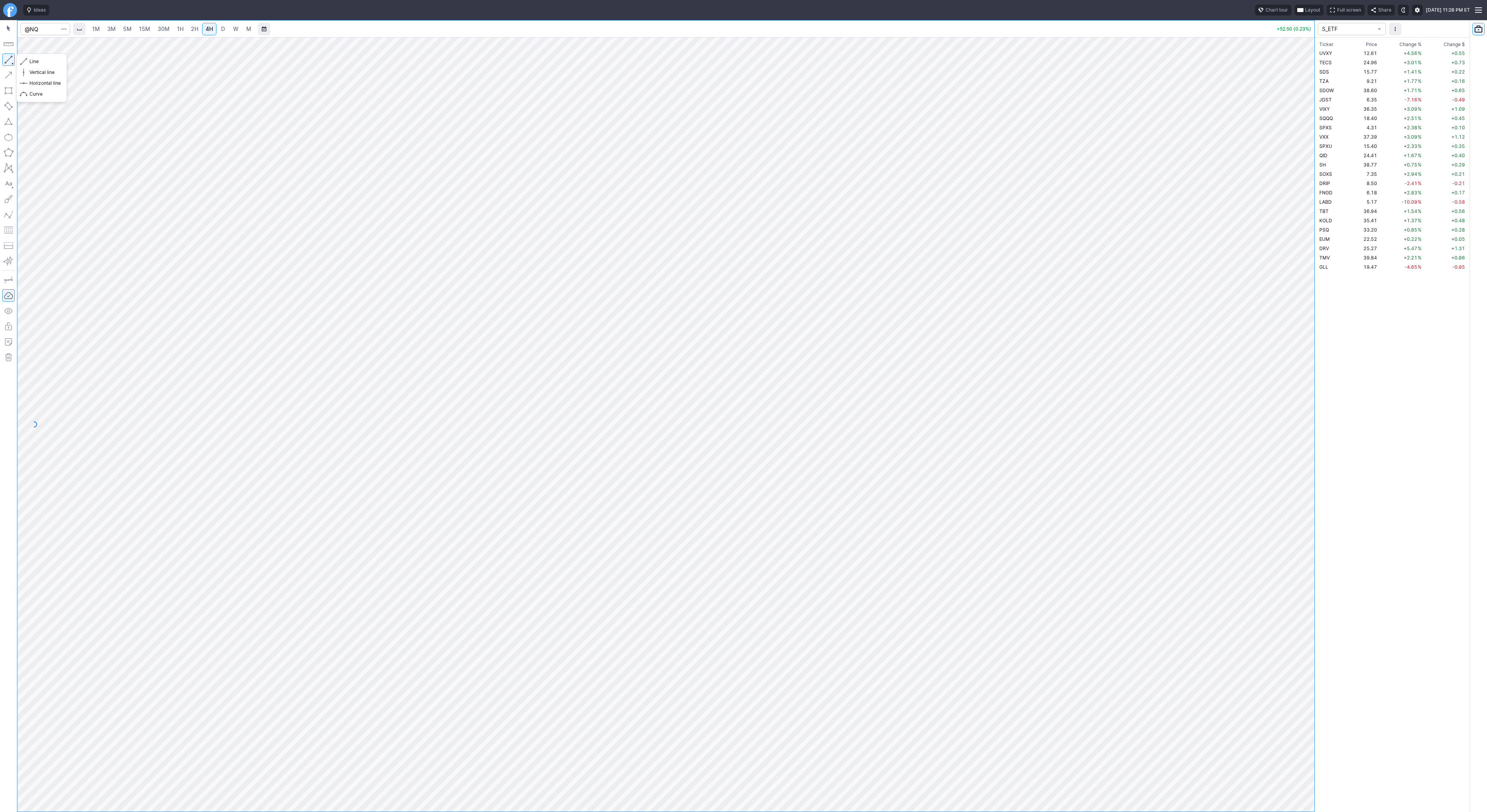
click at [9, 61] on button "button" at bounding box center [8, 59] width 12 height 12
click at [4, 62] on button "button" at bounding box center [8, 59] width 12 height 12
drag, startPoint x: 8, startPoint y: 58, endPoint x: 12, endPoint y: 66, distance: 8.9
click at [8, 58] on button "button" at bounding box center [8, 59] width 12 height 12
click at [13, 57] on button "button" at bounding box center [8, 59] width 12 height 12
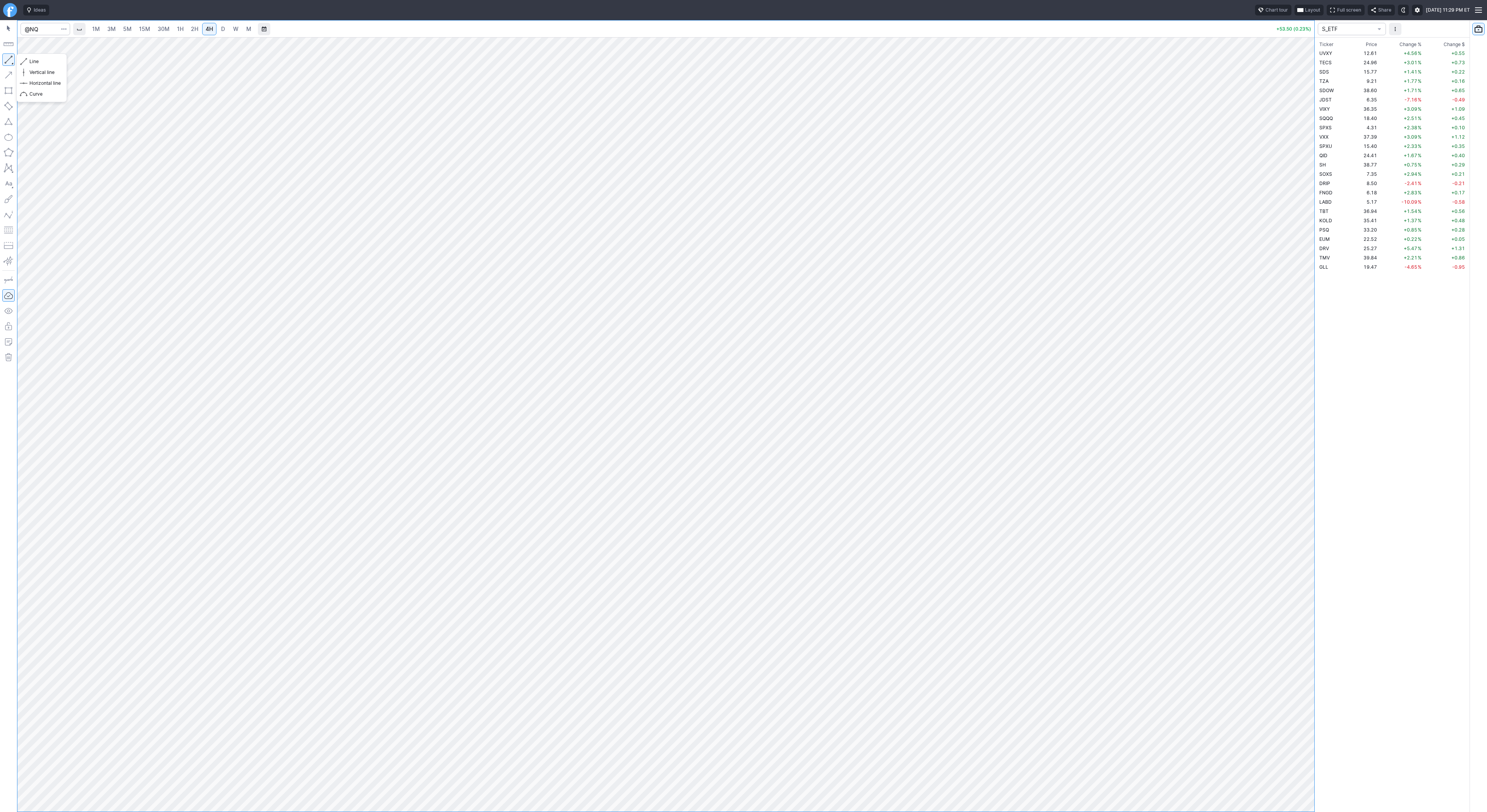
click at [3, 57] on button "button" at bounding box center [8, 59] width 12 height 12
click at [12, 56] on button "button" at bounding box center [8, 59] width 12 height 12
drag, startPoint x: 5, startPoint y: 61, endPoint x: 51, endPoint y: 89, distance: 53.9
click at [5, 61] on button "button" at bounding box center [8, 59] width 12 height 12
click at [9, 60] on button "button" at bounding box center [8, 59] width 12 height 12
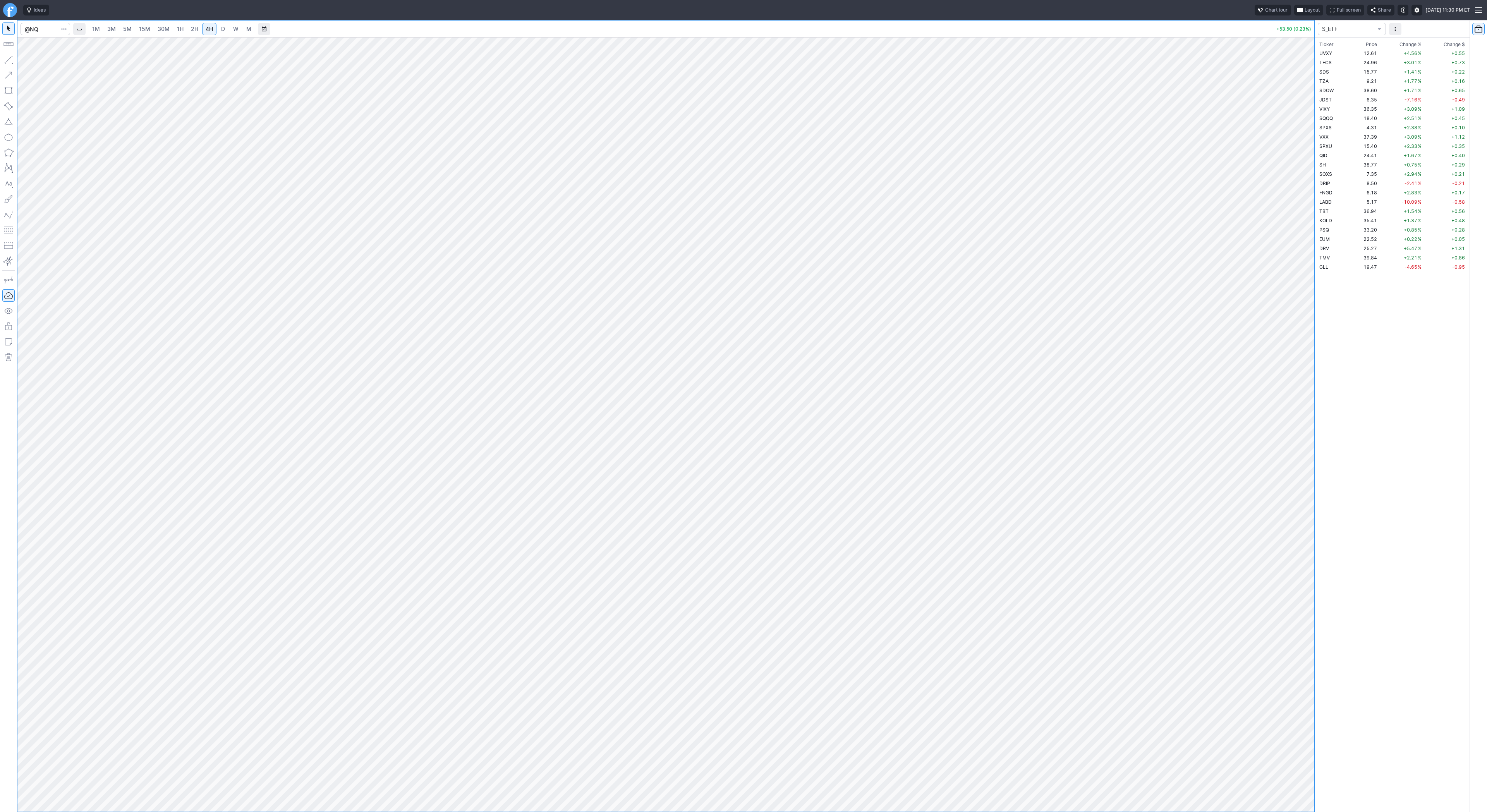
click at [9, 61] on button "button" at bounding box center [8, 59] width 12 height 12
click at [9, 59] on button "button" at bounding box center [8, 59] width 12 height 12
click at [9, 56] on button "button" at bounding box center [8, 59] width 12 height 12
click at [3, 58] on button "button" at bounding box center [8, 59] width 12 height 12
drag, startPoint x: 9, startPoint y: 56, endPoint x: 43, endPoint y: 85, distance: 44.7
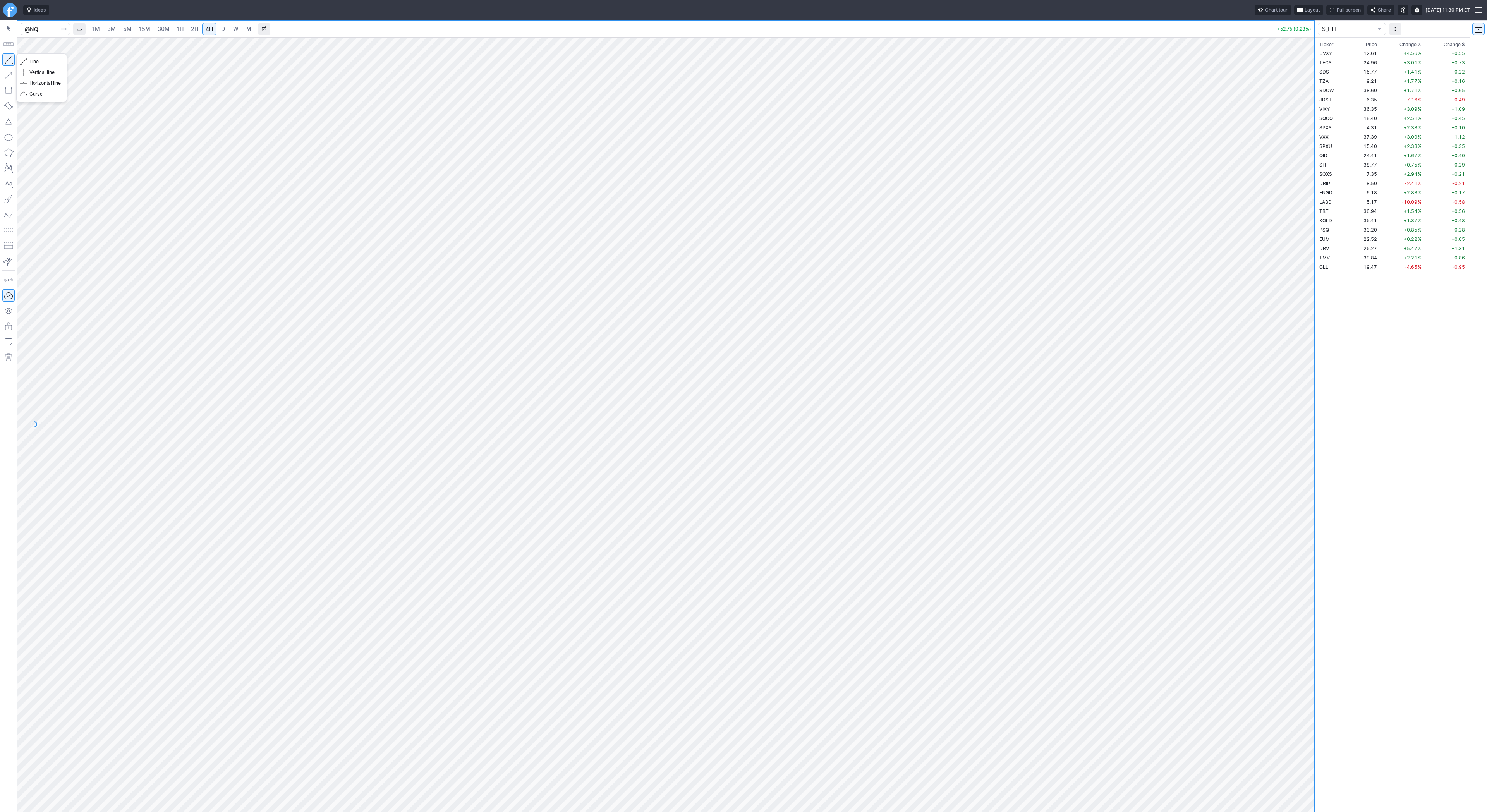
click at [9, 56] on button "button" at bounding box center [8, 59] width 12 height 12
click at [9, 59] on button "button" at bounding box center [8, 59] width 12 height 12
click at [6, 58] on button "button" at bounding box center [8, 59] width 12 height 12
click at [9, 60] on button "button" at bounding box center [8, 59] width 12 height 12
click at [12, 58] on button "button" at bounding box center [8, 59] width 12 height 12
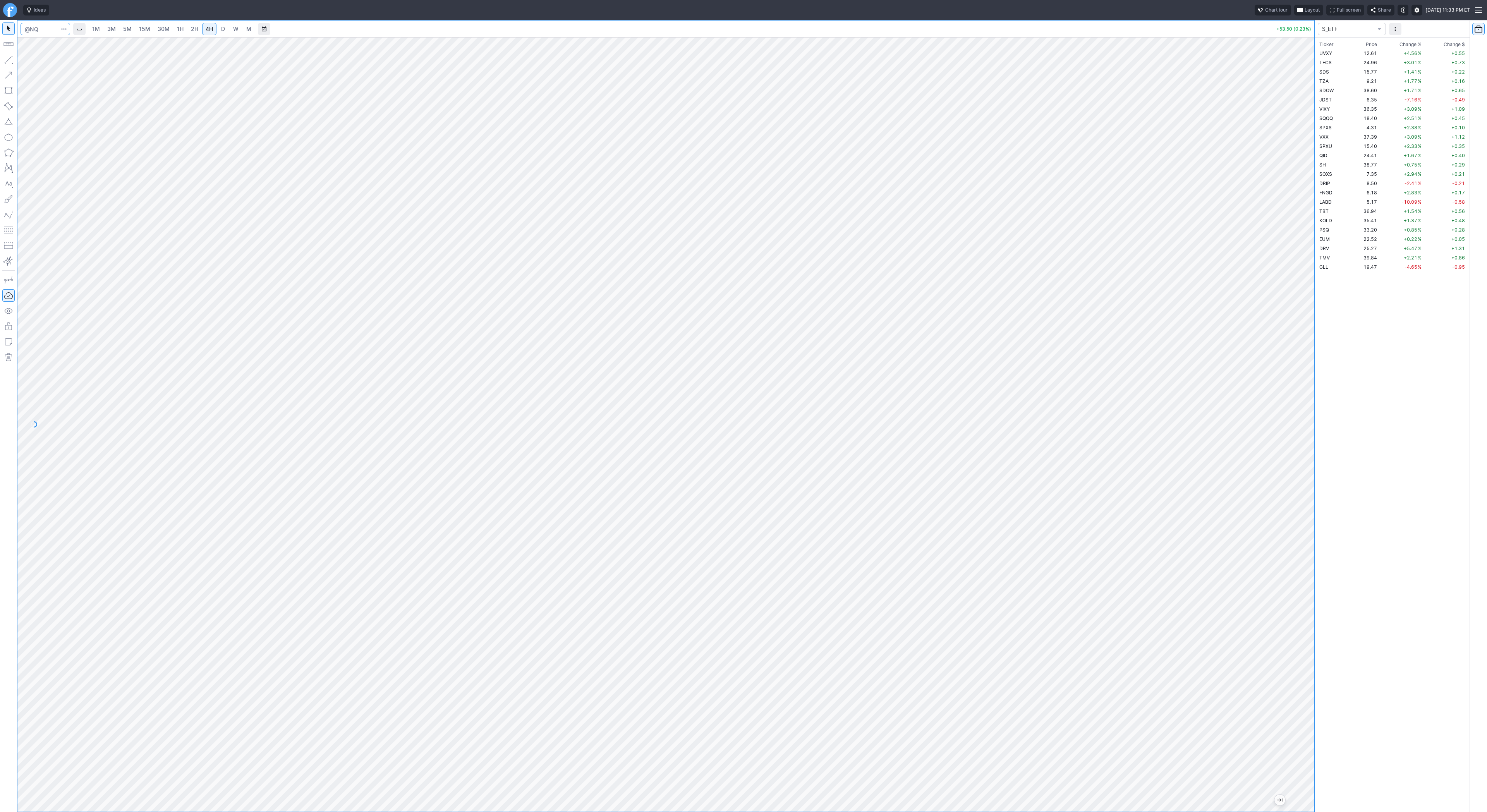
click at [40, 27] on input "Search" at bounding box center [46, 29] width 50 height 12
type input "W"
type input "@er2"
click at [226, 33] on link "D" at bounding box center [223, 29] width 12 height 12
click at [206, 26] on span "4H" at bounding box center [209, 28] width 8 height 6
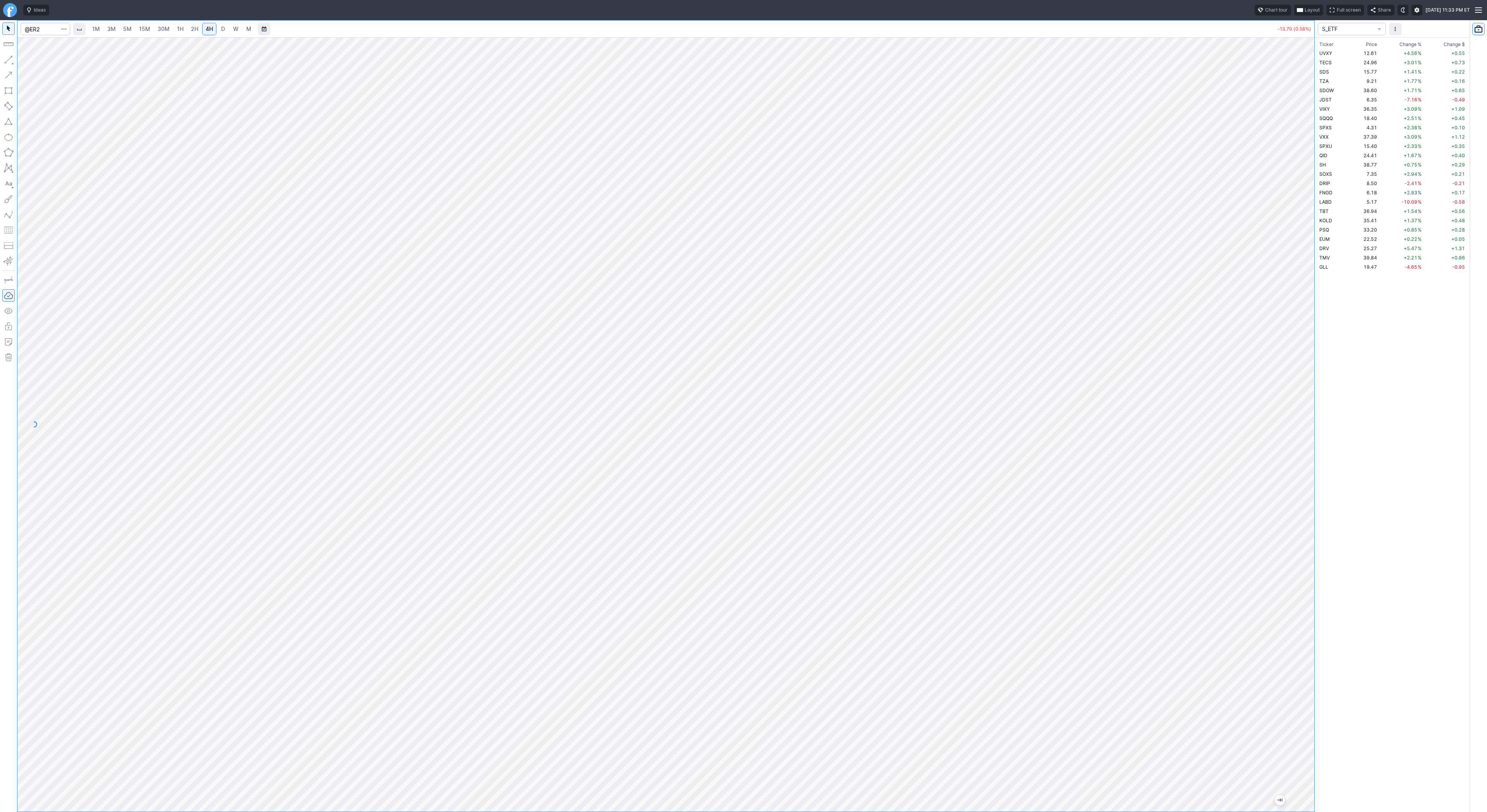
drag, startPoint x: 1309, startPoint y: 321, endPoint x: 1302, endPoint y: 439, distance: 118.2
click at [1306, 443] on div at bounding box center [1306, 422] width 16 height 755
click at [9, 61] on button "button" at bounding box center [8, 59] width 12 height 12
click at [6, 60] on button "button" at bounding box center [8, 59] width 12 height 12
click at [8, 60] on button "button" at bounding box center [8, 59] width 12 height 12
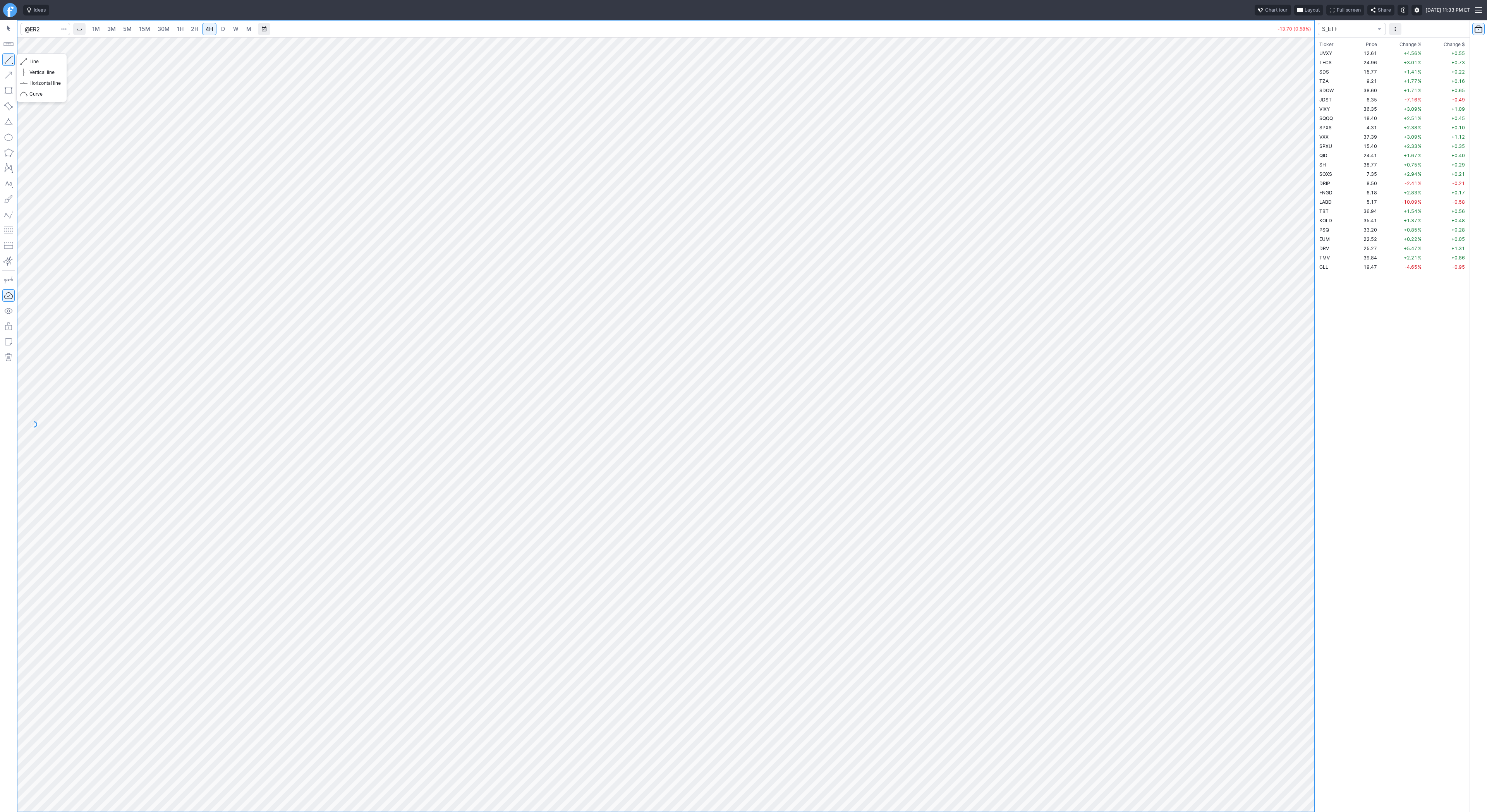
click at [13, 59] on button "button" at bounding box center [8, 59] width 12 height 12
click at [10, 58] on button "button" at bounding box center [8, 59] width 12 height 12
click at [11, 55] on button "button" at bounding box center [8, 59] width 12 height 12
drag, startPoint x: 10, startPoint y: 60, endPoint x: 21, endPoint y: 77, distance: 20.2
click at [11, 60] on button "button" at bounding box center [8, 59] width 12 height 12
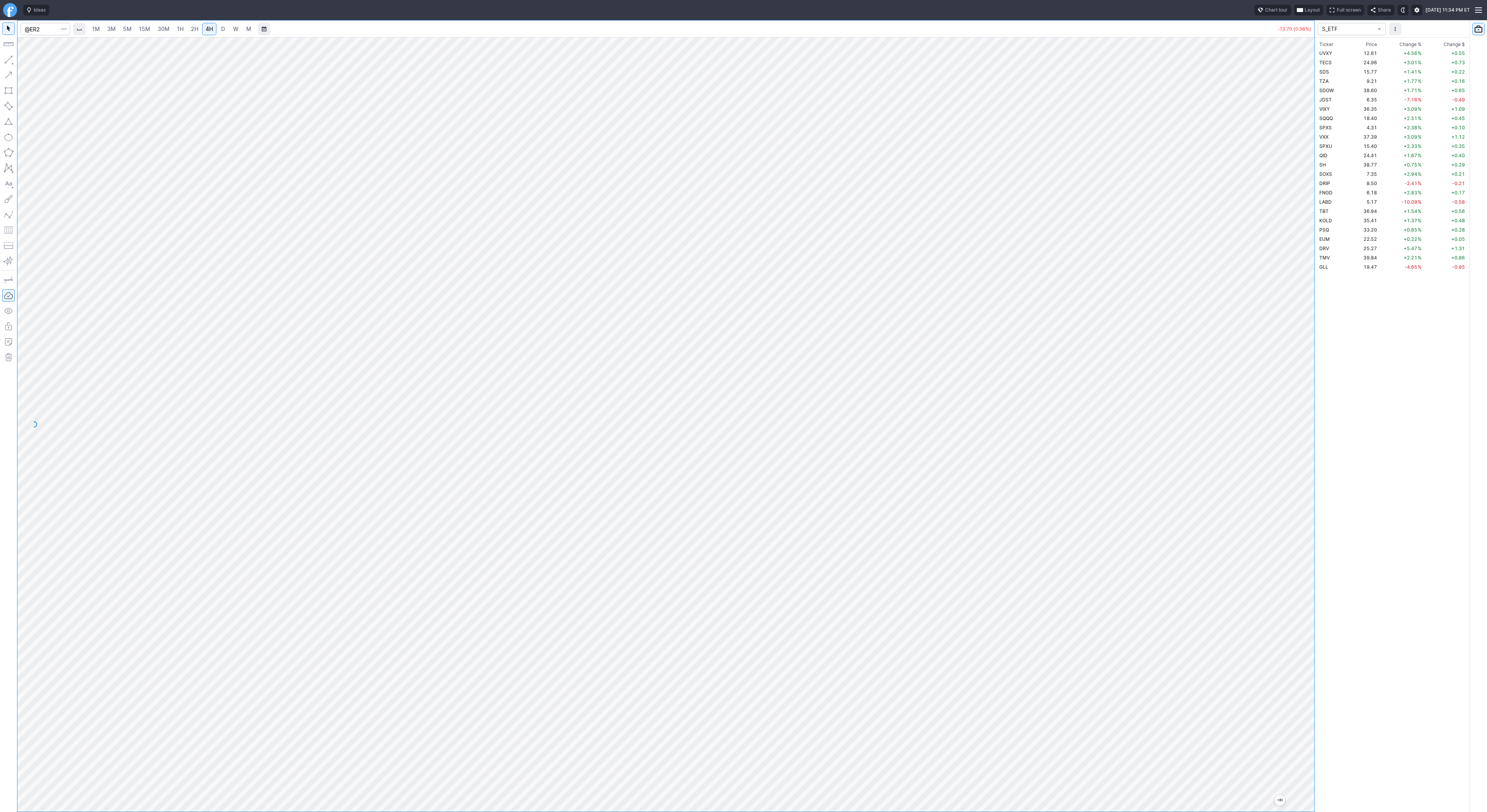
click at [11, 59] on button "button" at bounding box center [8, 59] width 12 height 12
click at [10, 58] on button "button" at bounding box center [8, 59] width 12 height 12
click at [6, 58] on button "button" at bounding box center [8, 59] width 12 height 12
drag, startPoint x: 12, startPoint y: 59, endPoint x: 27, endPoint y: 69, distance: 18.0
click at [13, 59] on button "button" at bounding box center [8, 59] width 12 height 12
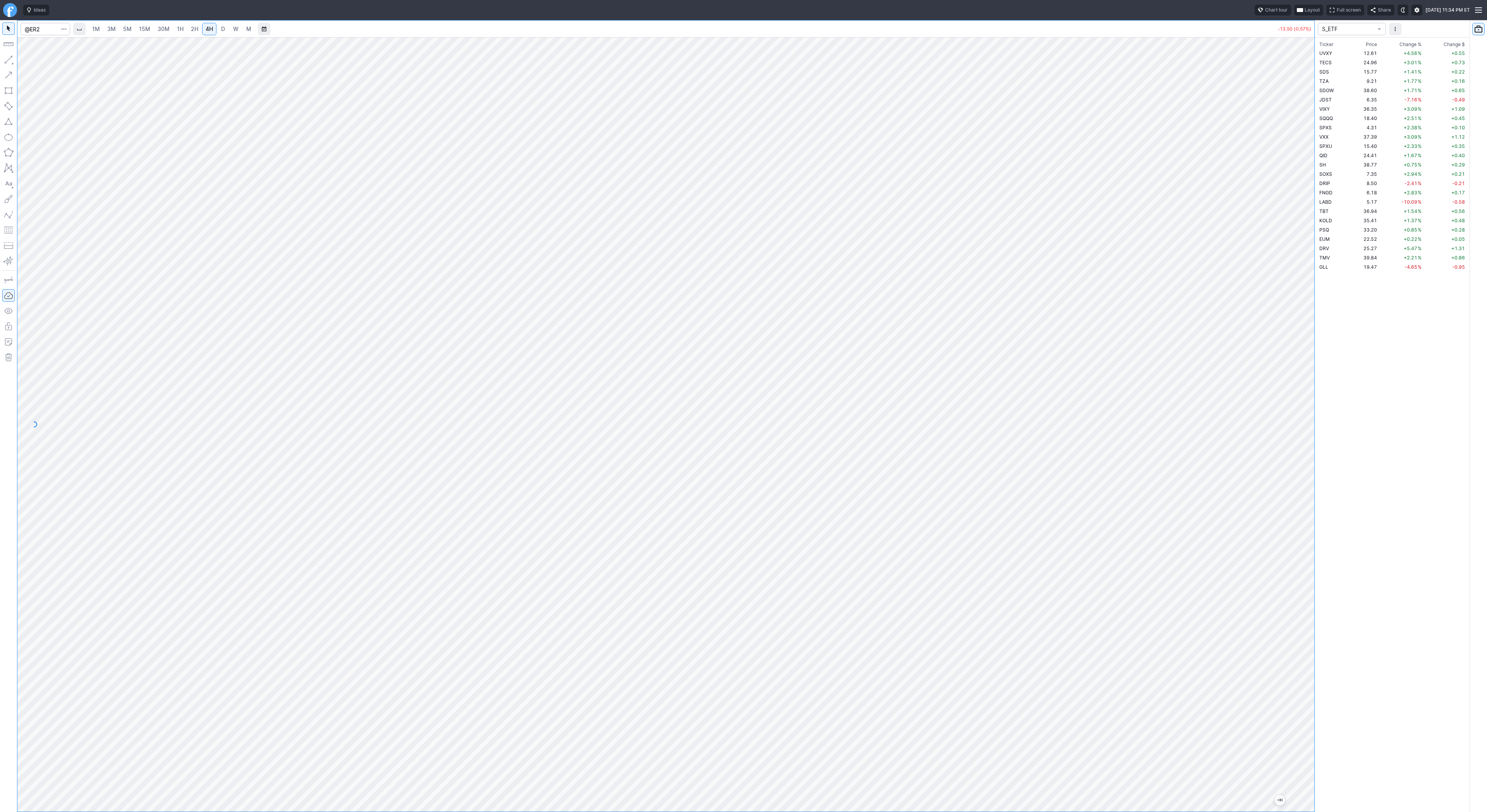
click at [5, 55] on button "button" at bounding box center [8, 59] width 12 height 12
click at [12, 55] on button "button" at bounding box center [8, 59] width 12 height 12
click at [35, 31] on input "Search" at bounding box center [46, 29] width 50 height 12
type input "@es"
click at [4, 61] on button "button" at bounding box center [8, 59] width 12 height 12
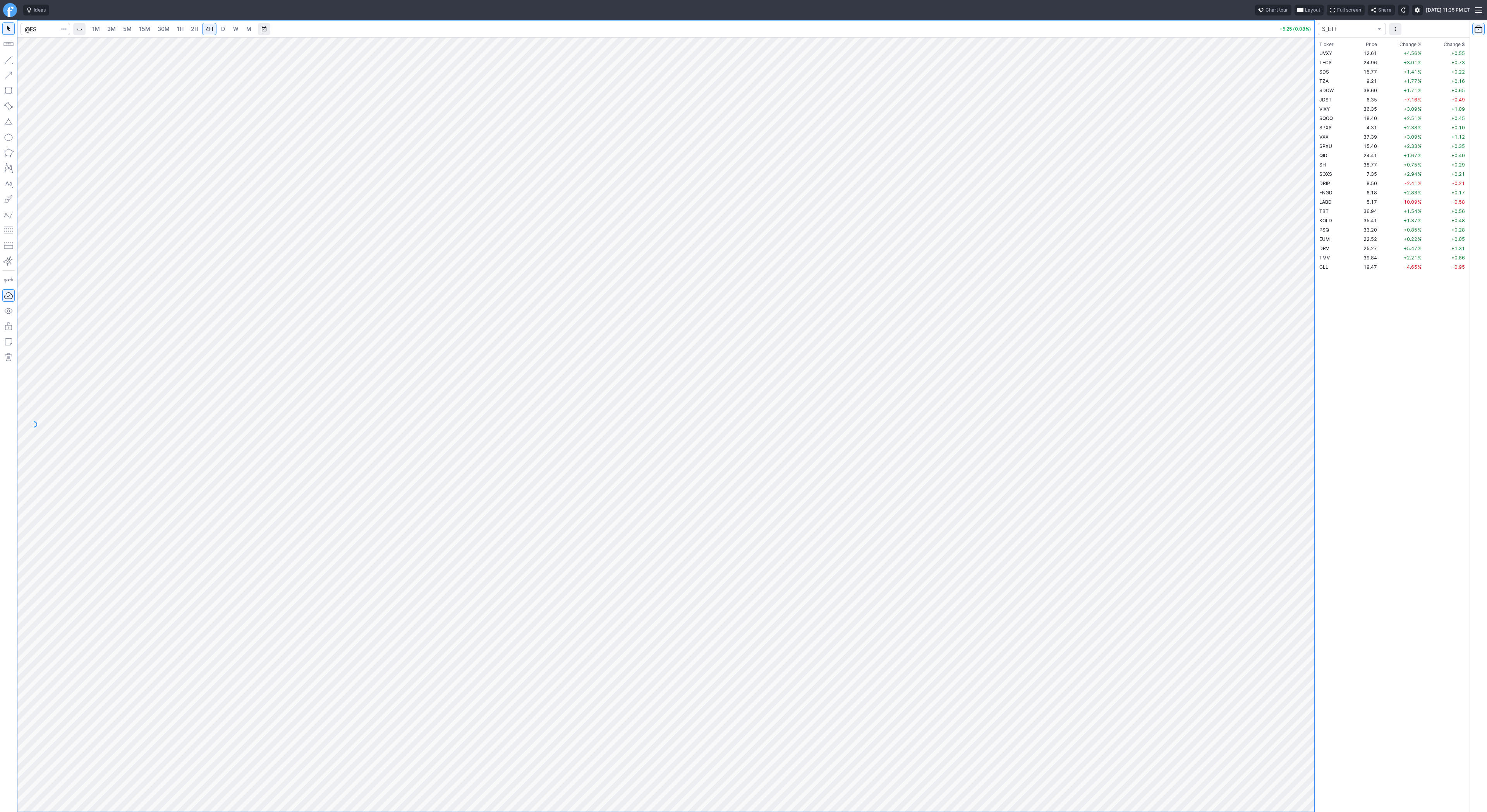
click at [9, 59] on button "button" at bounding box center [8, 59] width 12 height 12
click at [9, 57] on button "button" at bounding box center [8, 59] width 12 height 12
drag, startPoint x: 4, startPoint y: 59, endPoint x: 46, endPoint y: 88, distance: 51.0
click at [4, 59] on button "button" at bounding box center [8, 59] width 12 height 12
click at [12, 60] on button "button" at bounding box center [8, 59] width 12 height 12
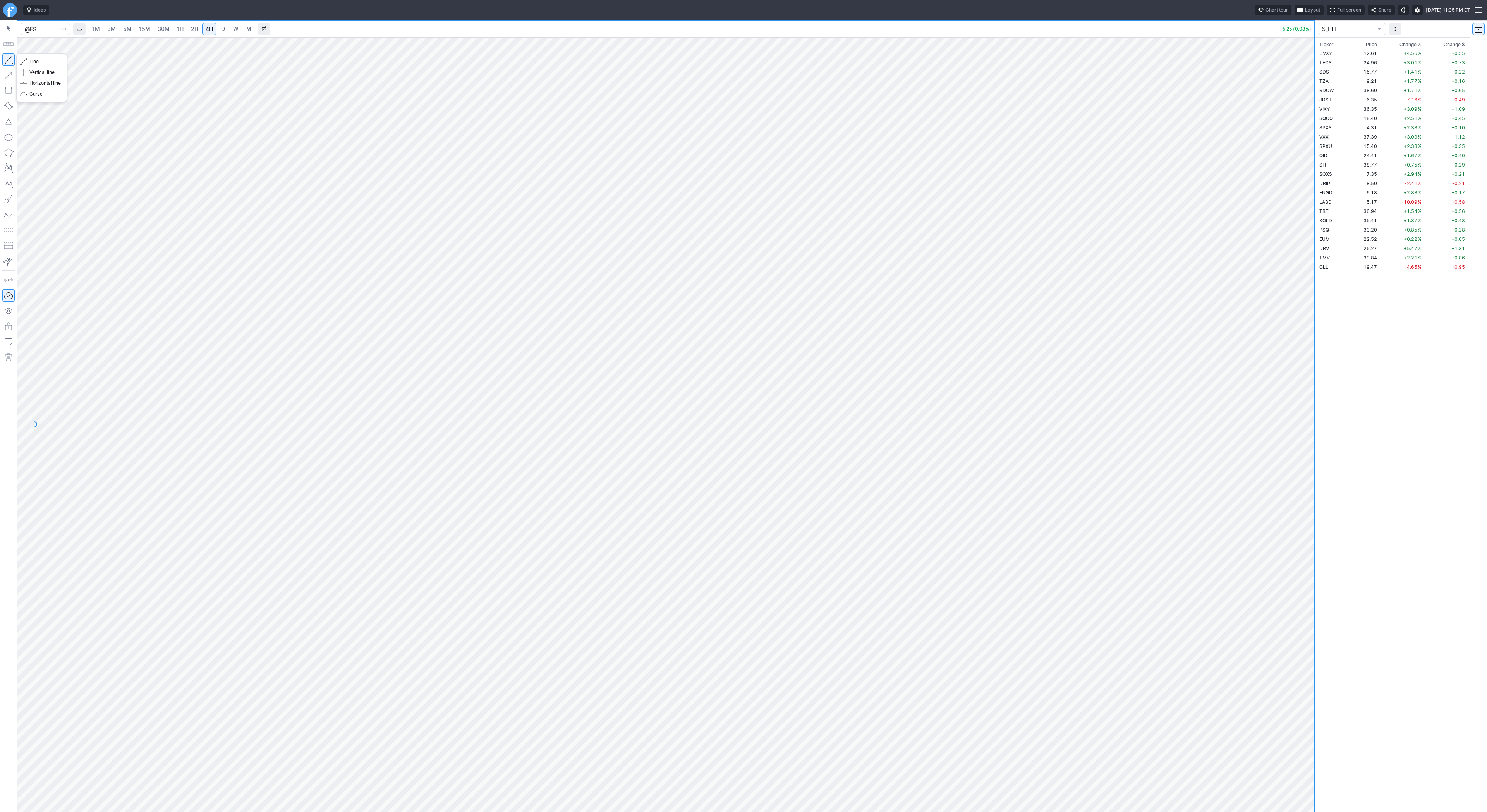
click at [10, 57] on button "button" at bounding box center [8, 59] width 12 height 12
drag, startPoint x: 10, startPoint y: 62, endPoint x: 37, endPoint y: 73, distance: 29.2
click at [11, 62] on button "button" at bounding box center [8, 59] width 12 height 12
click at [6, 59] on button "button" at bounding box center [8, 59] width 12 height 12
click at [46, 32] on input "Search" at bounding box center [46, 29] width 50 height 12
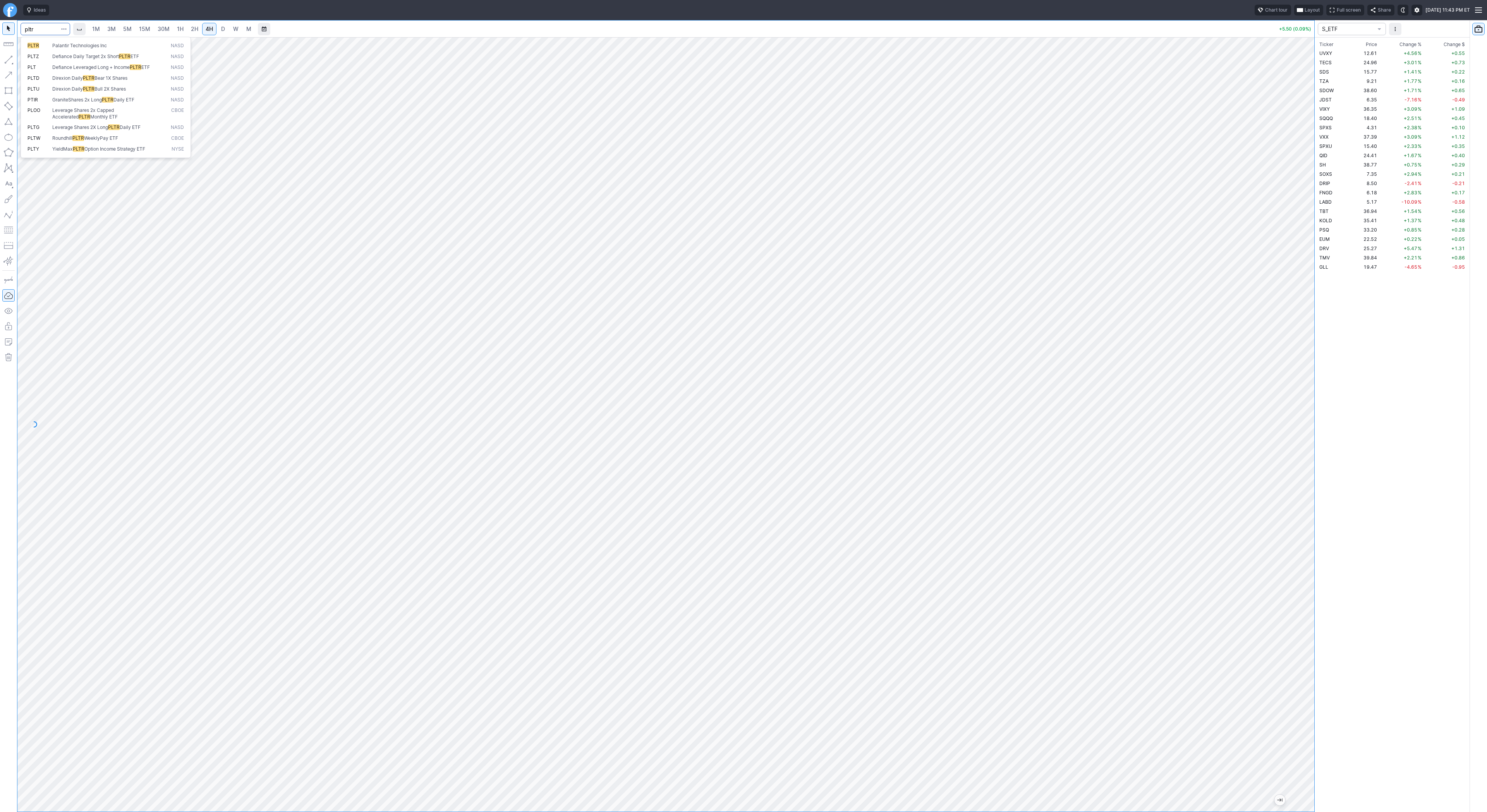
type input "pltr"
click at [6, 59] on button "button" at bounding box center [8, 59] width 12 height 12
click at [10, 61] on button "button" at bounding box center [8, 59] width 12 height 12
click at [27, 61] on span "button" at bounding box center [25, 61] width 5 height 11
click at [179, 29] on span "1H" at bounding box center [180, 28] width 6 height 6
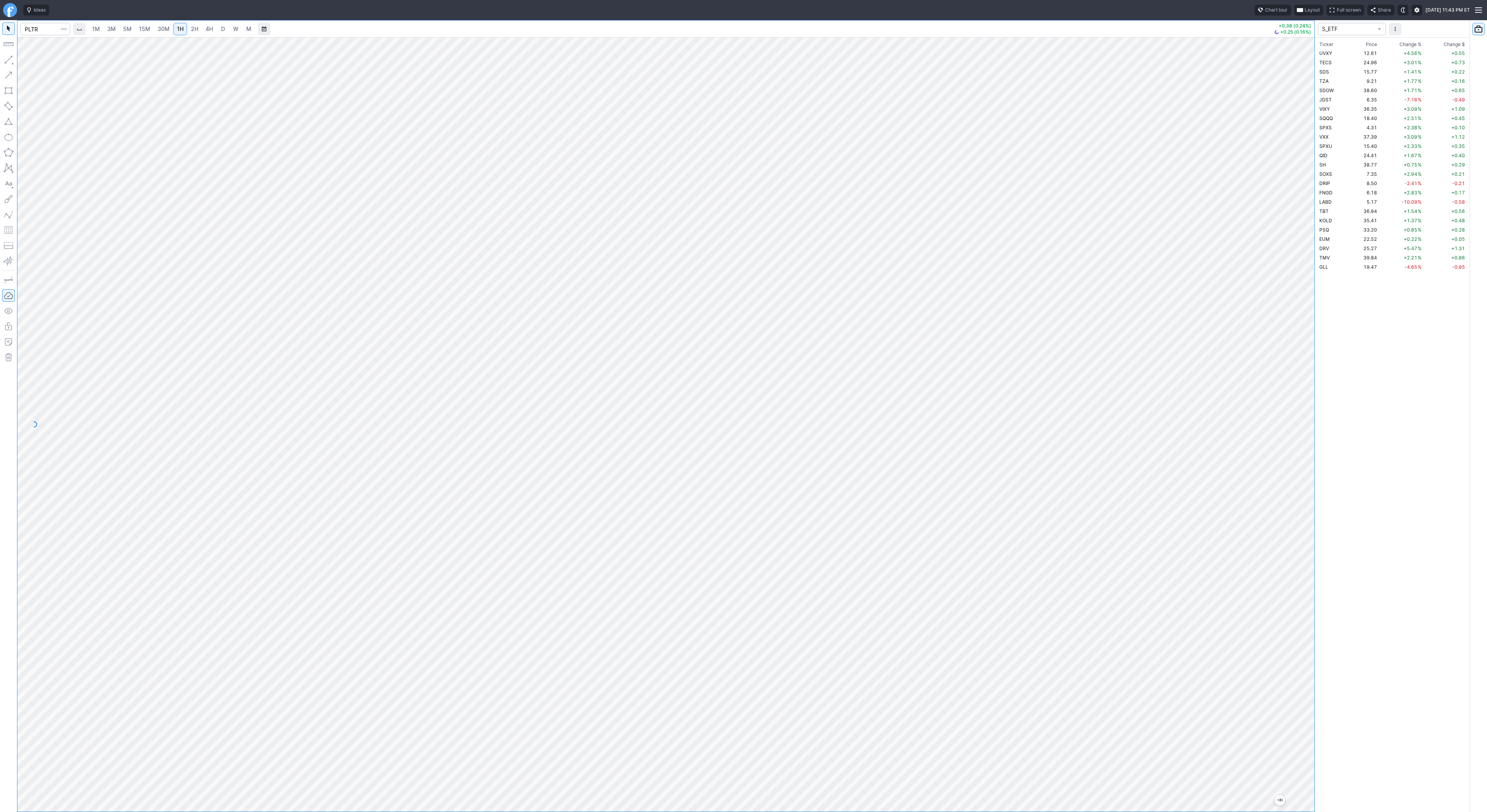
click at [0, 184] on html "Ideas Chart tour Layout Full screen Share Tue SEP 02 2025 11:43 PM ET 1M 3M 5M …" at bounding box center [744, 406] width 1487 height 812
